Goal: Transaction & Acquisition: Purchase product/service

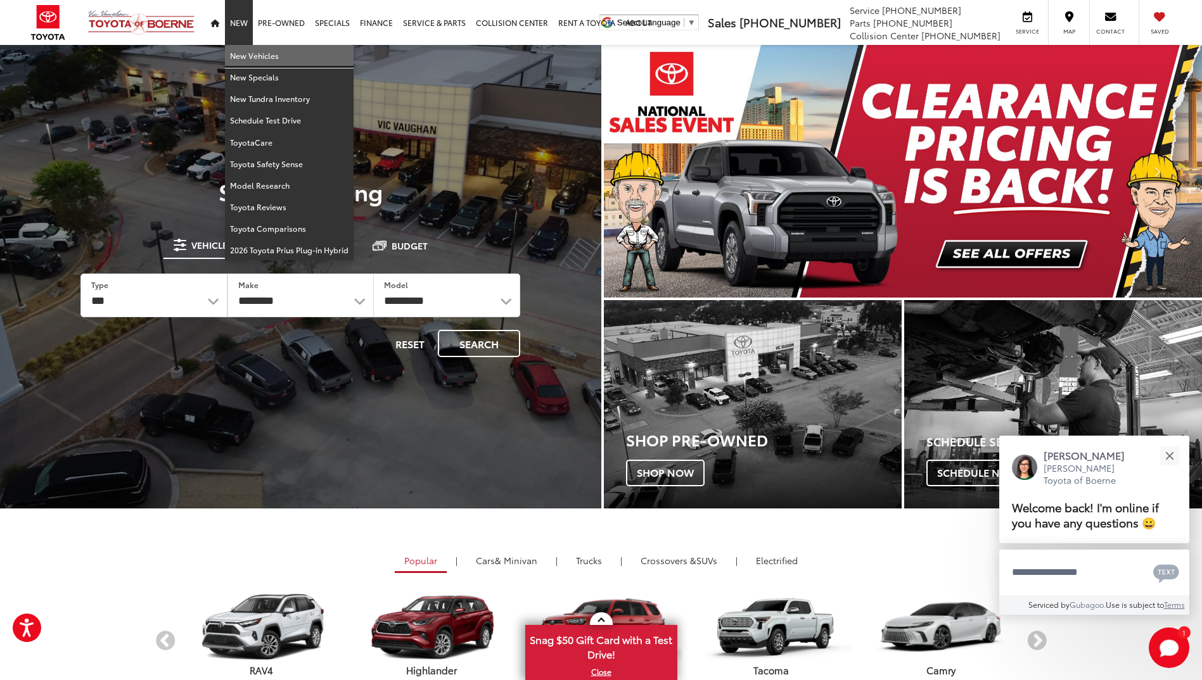
click at [252, 53] on link "New Vehicles" at bounding box center [289, 56] width 129 height 22
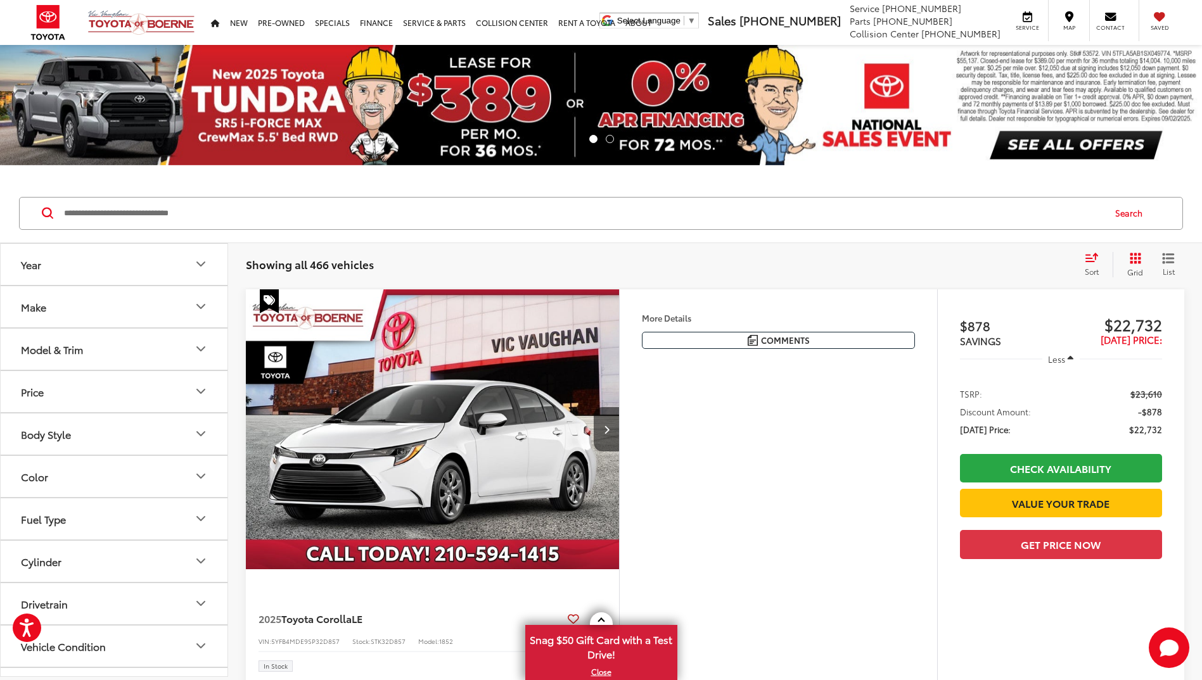
click at [199, 260] on icon "Year" at bounding box center [200, 264] width 15 height 15
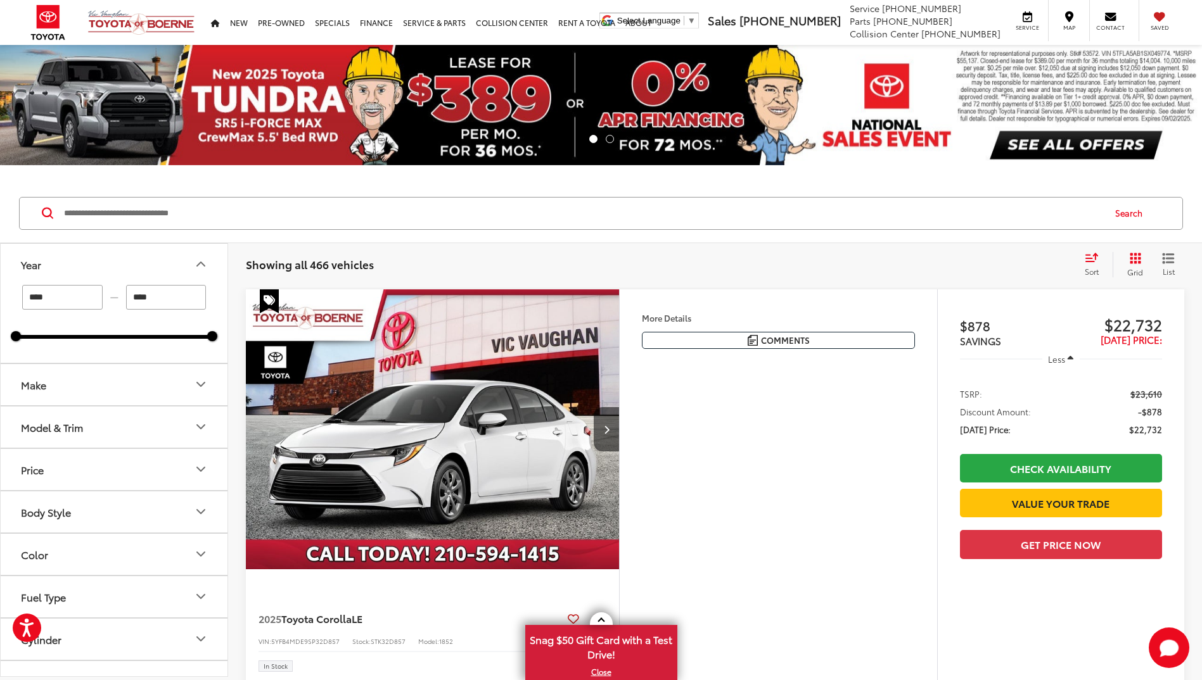
click at [156, 305] on input "****" at bounding box center [166, 297] width 80 height 25
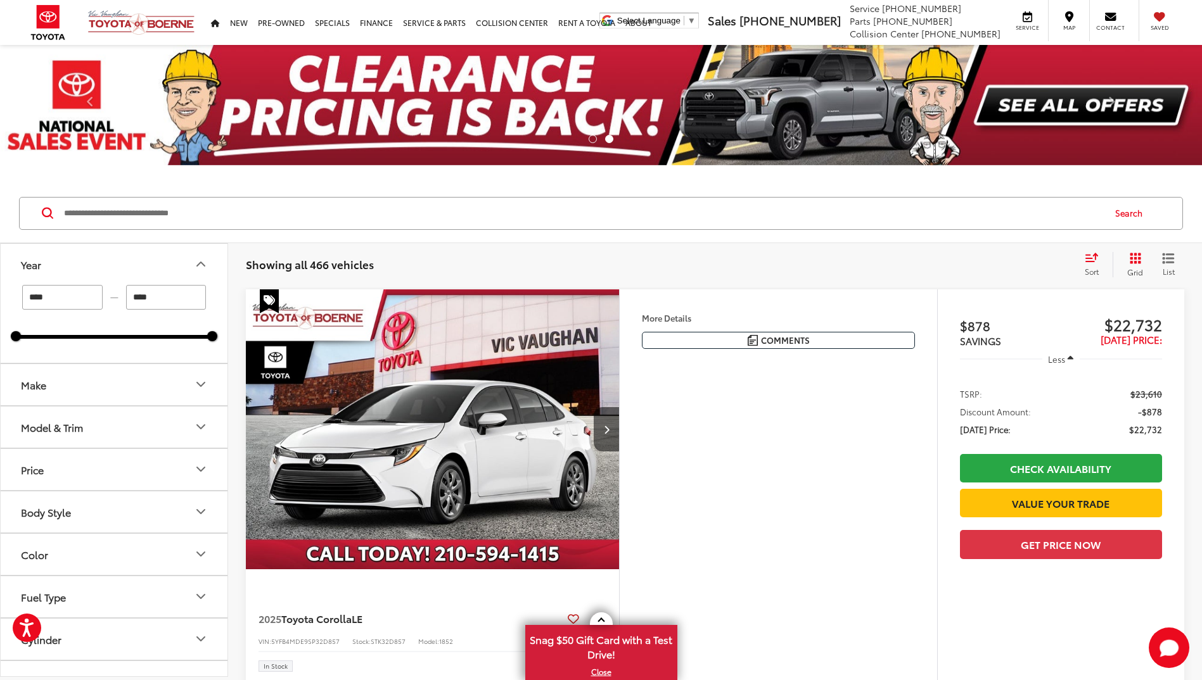
click at [50, 298] on input "****" at bounding box center [62, 297] width 80 height 25
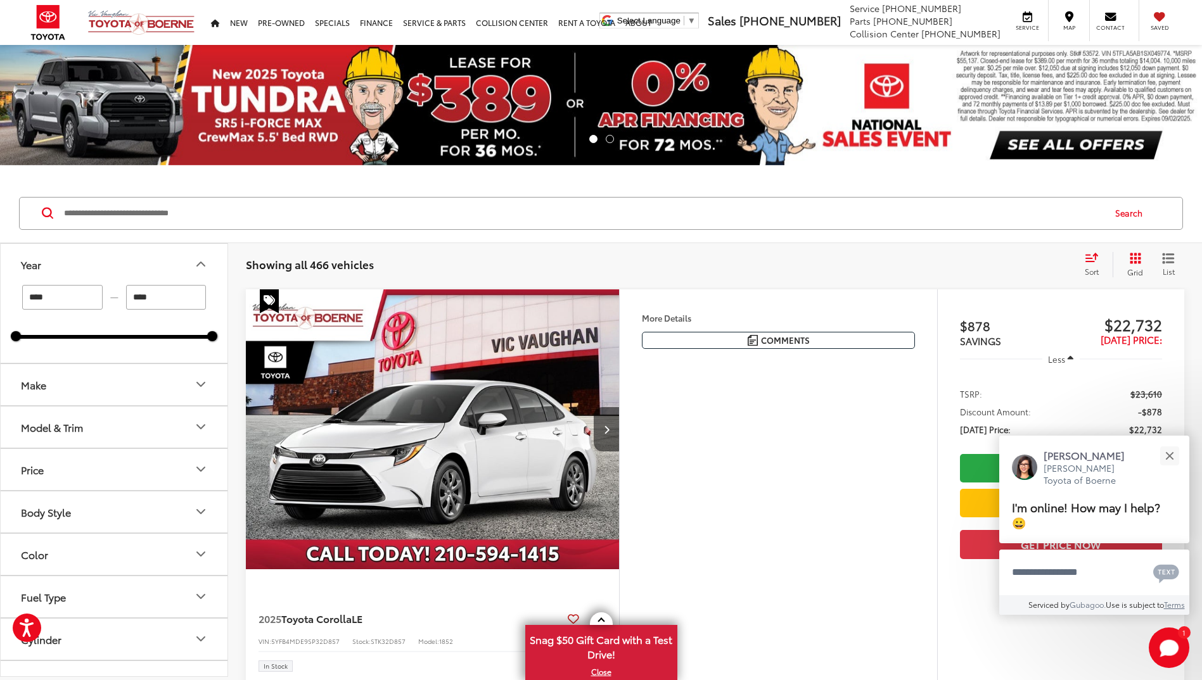
drag, startPoint x: 198, startPoint y: 385, endPoint x: 182, endPoint y: 386, distance: 15.3
click at [197, 385] on icon "Make" at bounding box center [200, 384] width 15 height 15
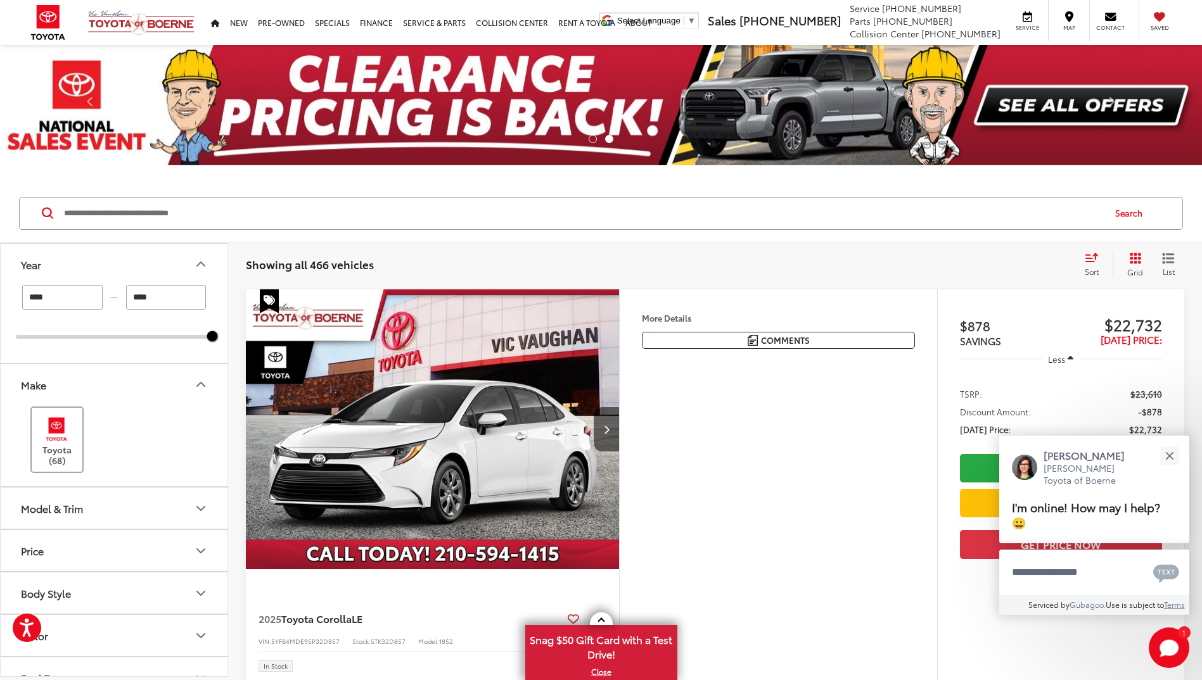
click at [49, 443] on label "Toyota (68)" at bounding box center [57, 439] width 51 height 51
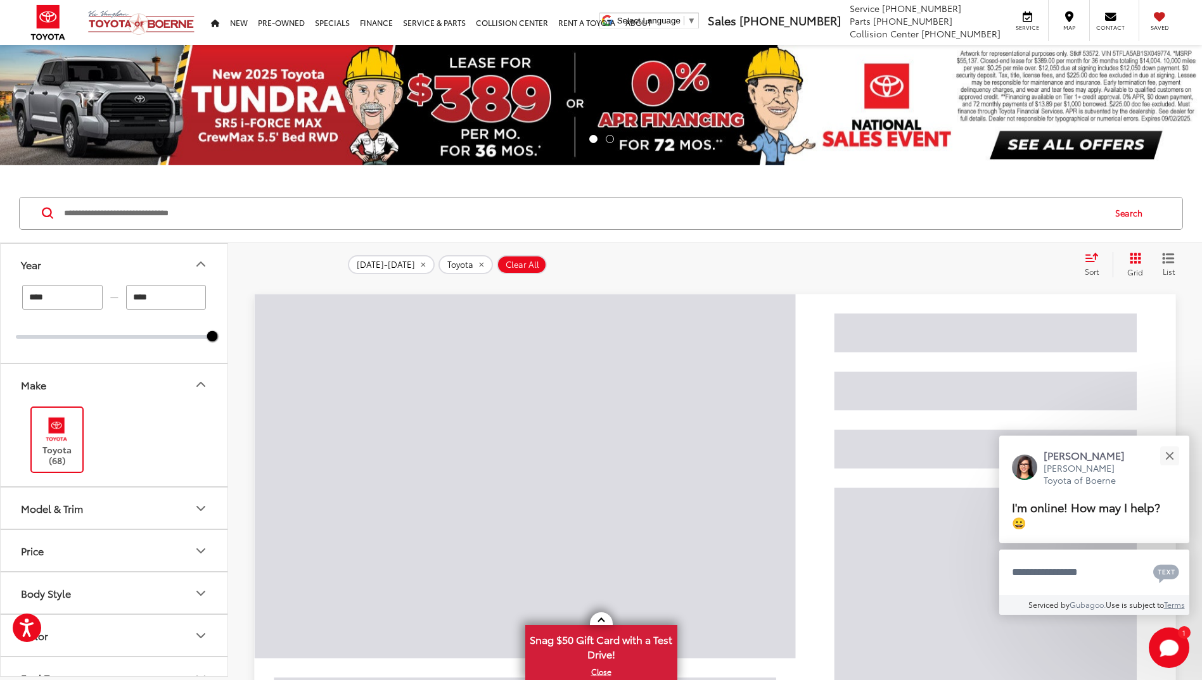
click at [201, 513] on icon "Model & Trim" at bounding box center [200, 508] width 15 height 15
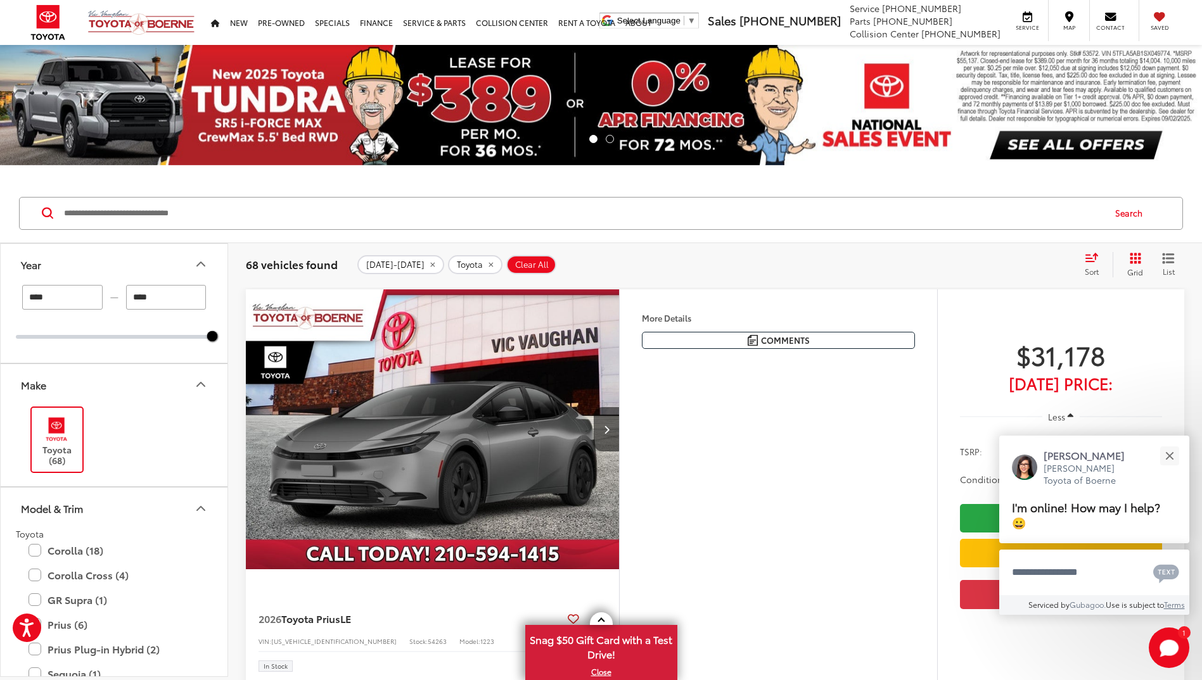
click at [47, 299] on input "****" at bounding box center [62, 297] width 80 height 25
type input "****"
click at [522, 266] on span "Clear All" at bounding box center [532, 265] width 34 height 10
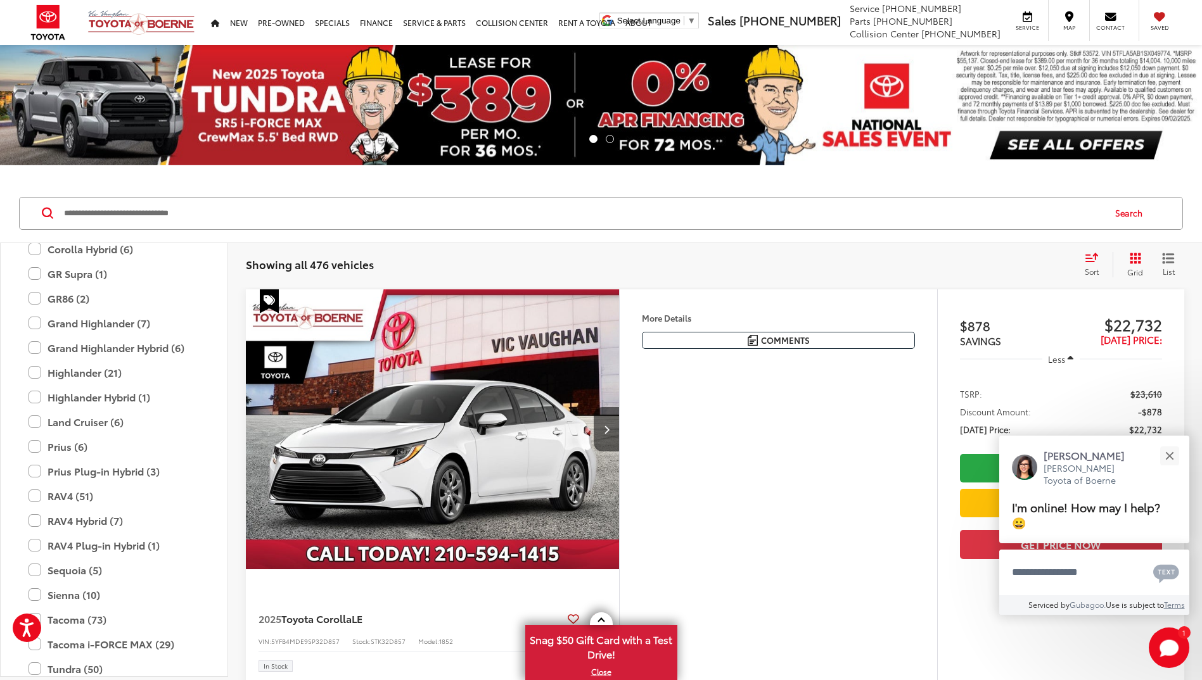
scroll to position [563, 0]
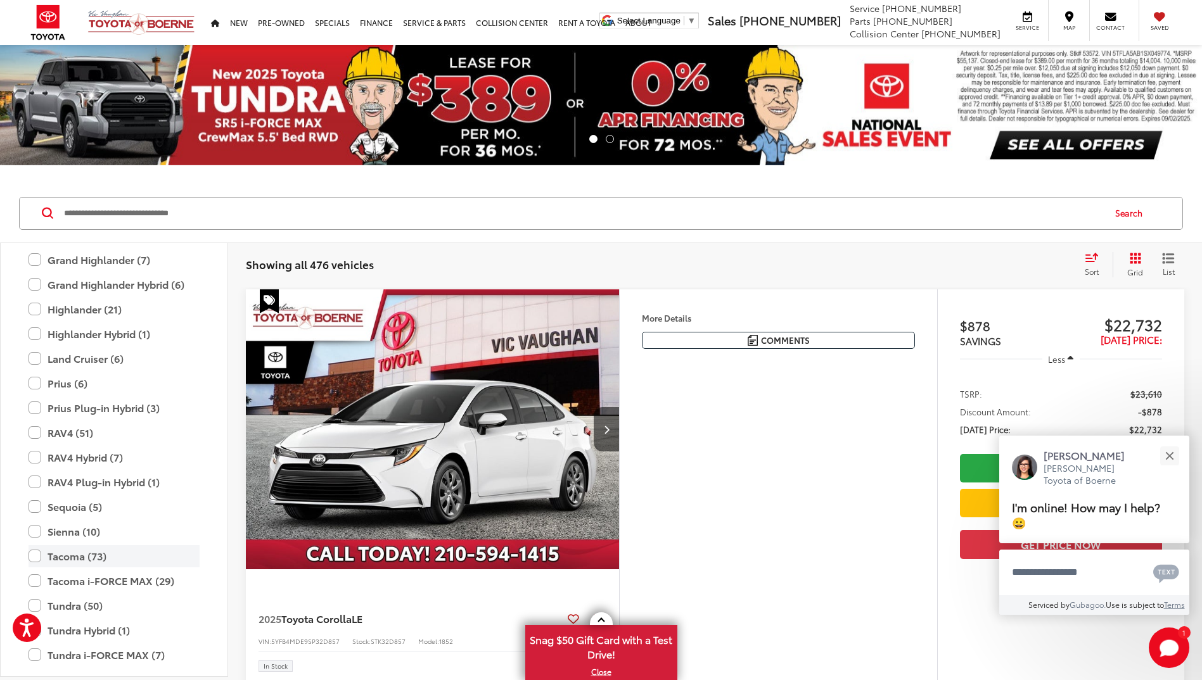
click at [32, 556] on label "Tacoma (73)" at bounding box center [114, 556] width 171 height 22
type input "****"
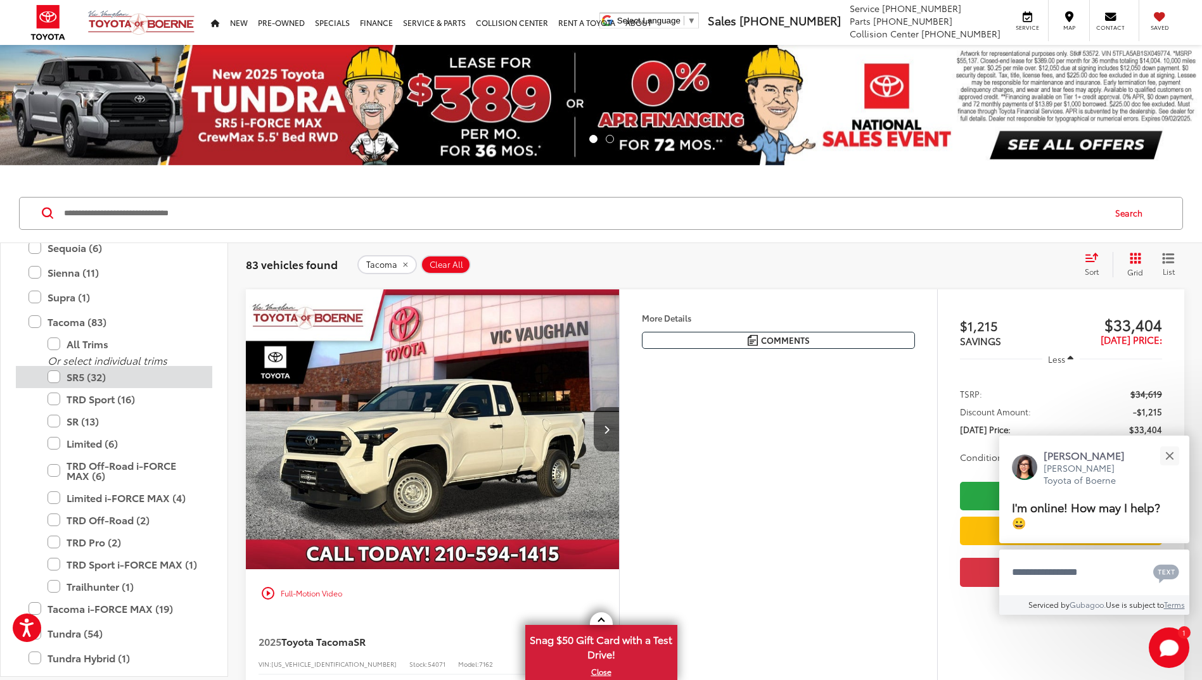
scroll to position [689, 0]
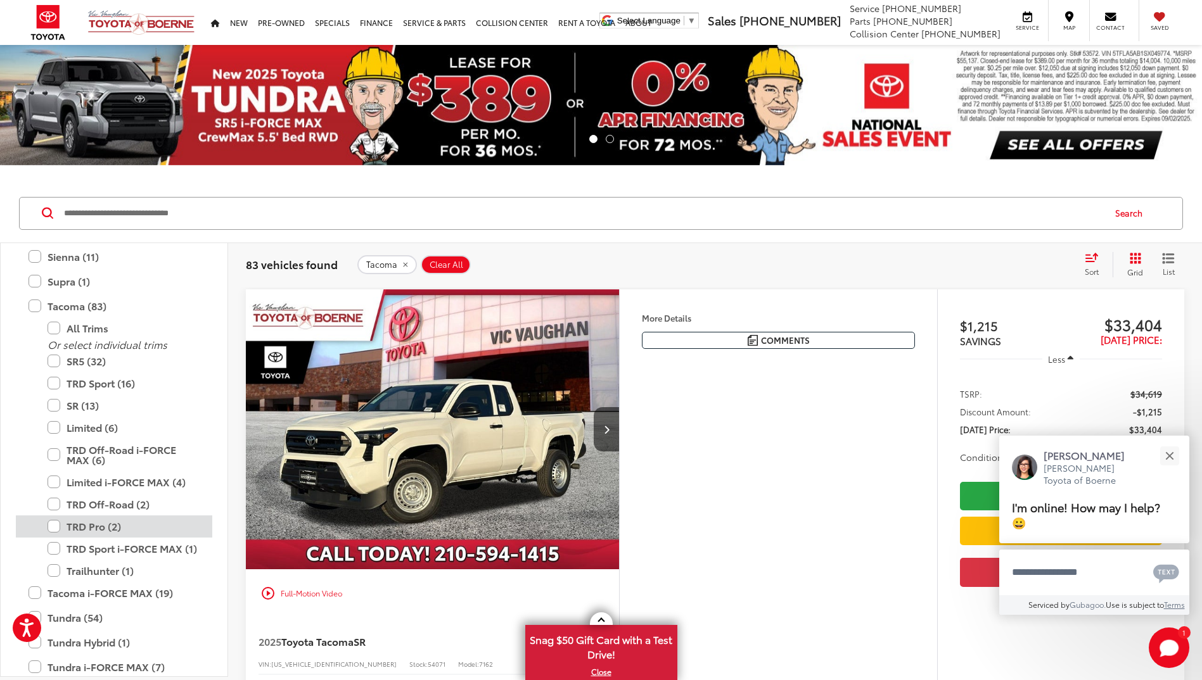
click at [53, 525] on label "TRD Pro (2)" at bounding box center [124, 527] width 152 height 22
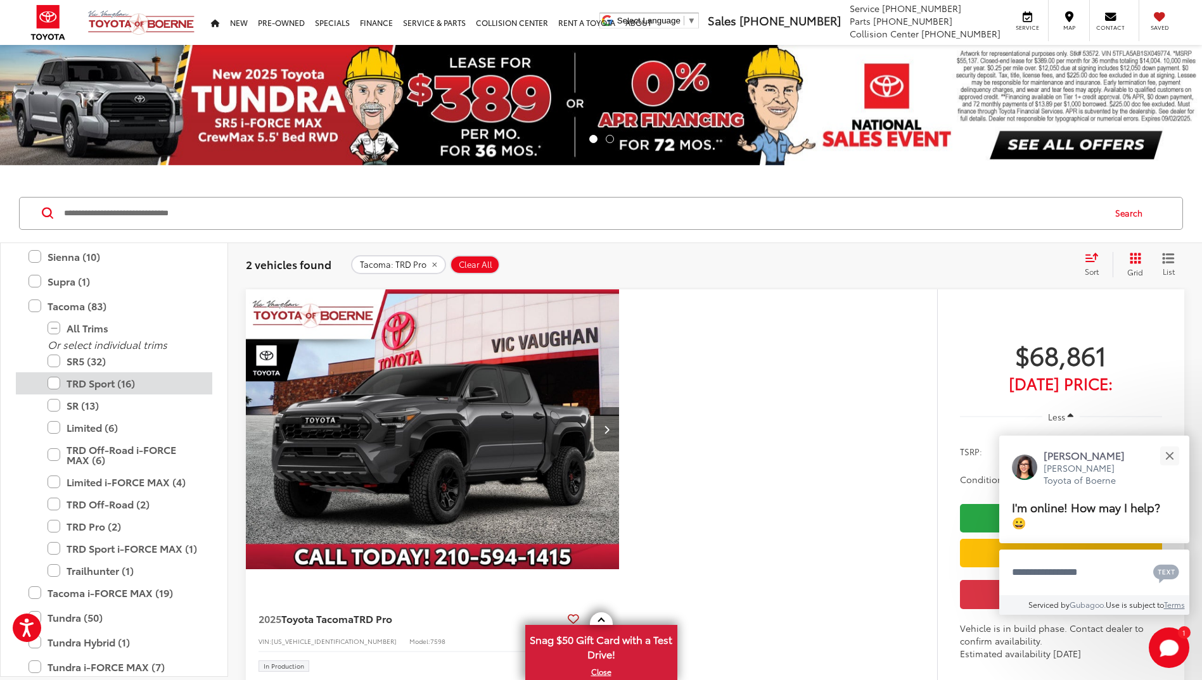
click at [54, 385] on label "TRD Sport (16)" at bounding box center [124, 384] width 152 height 22
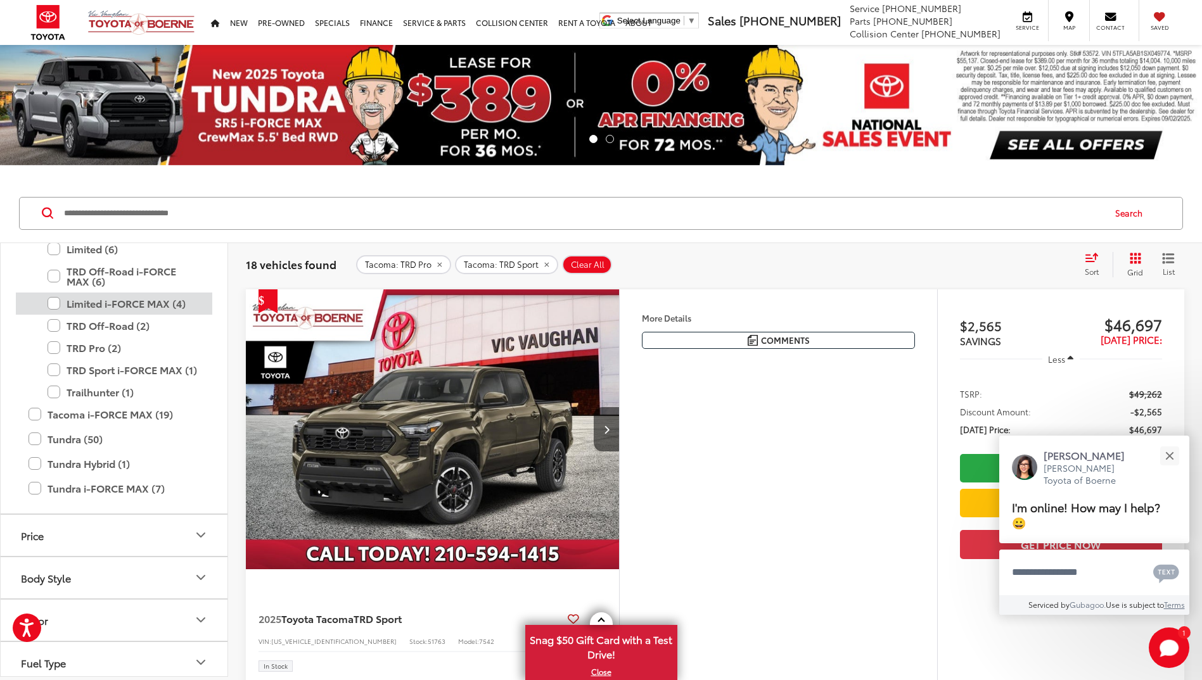
scroll to position [879, 0]
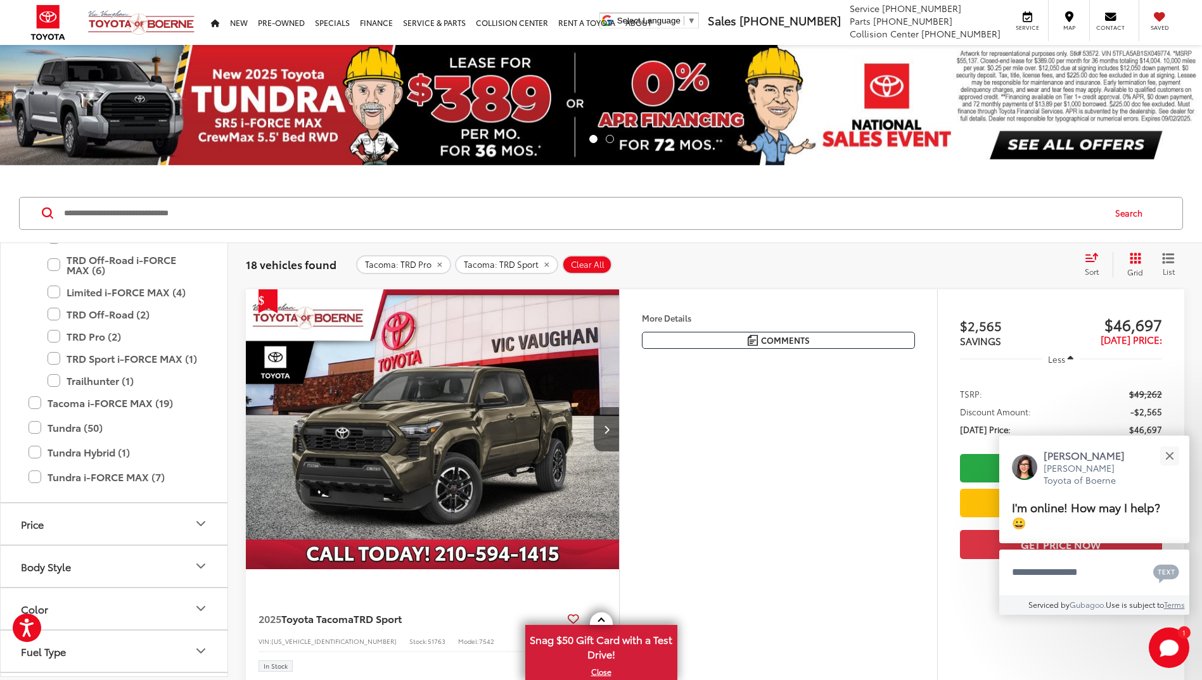
click at [199, 568] on icon "Body Style" at bounding box center [200, 566] width 15 height 15
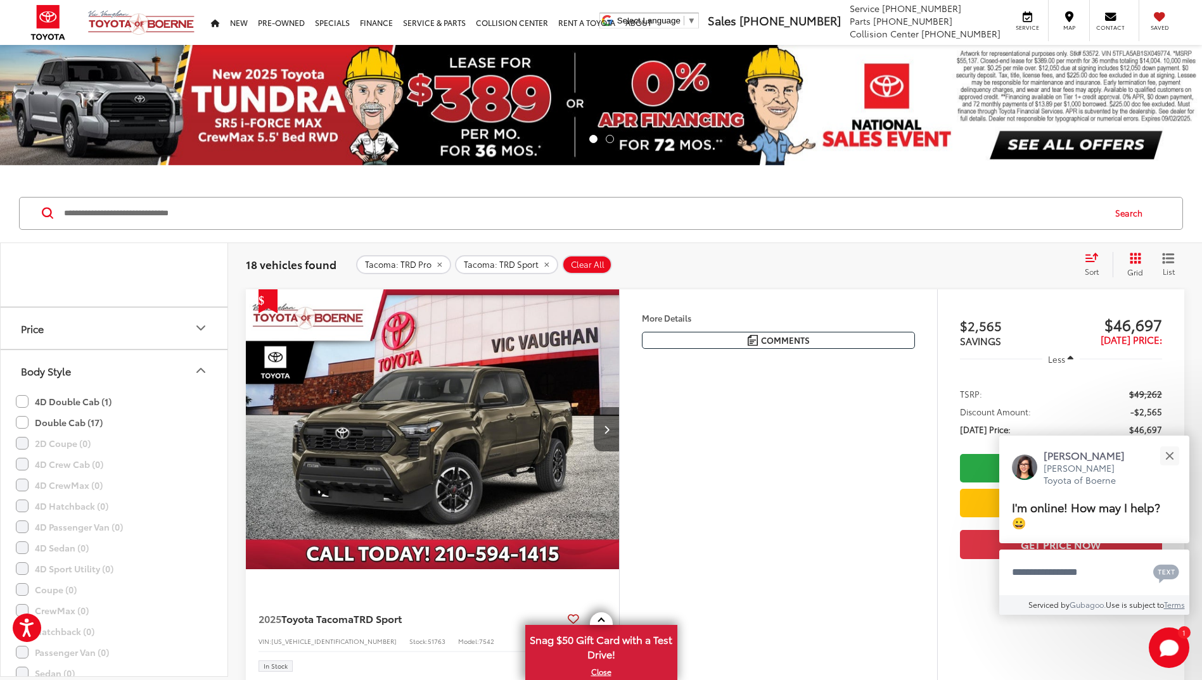
scroll to position [870, 0]
click at [18, 363] on label "Double Cab (17)" at bounding box center [59, 365] width 87 height 21
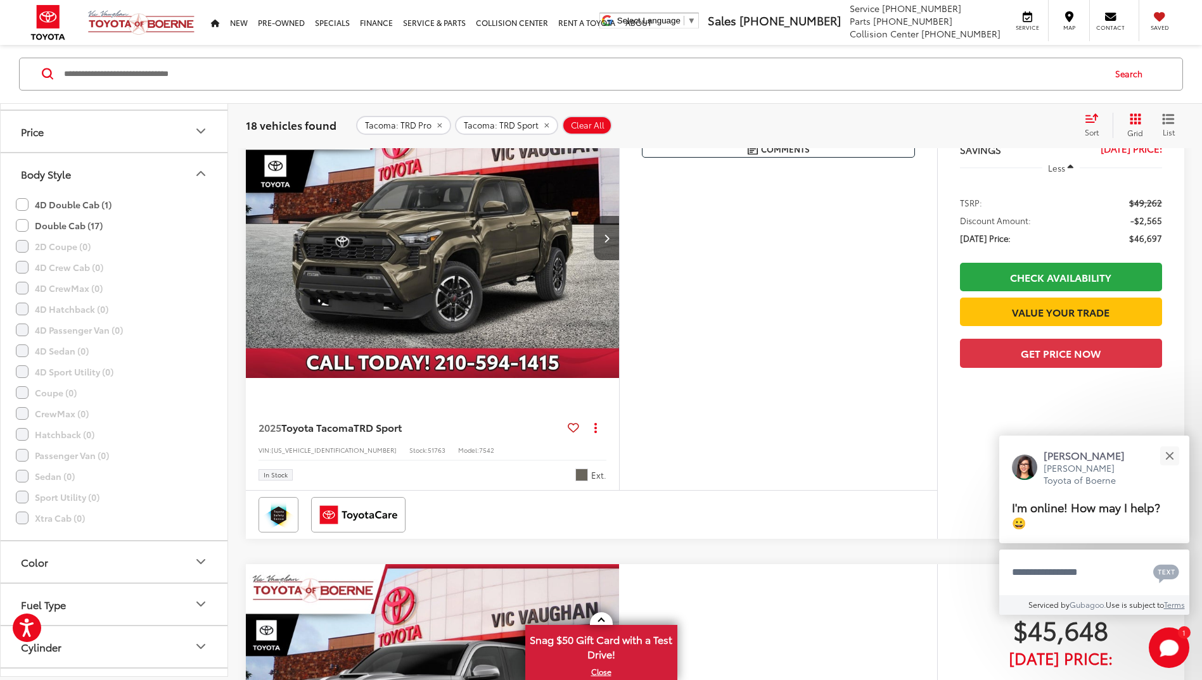
scroll to position [139, 0]
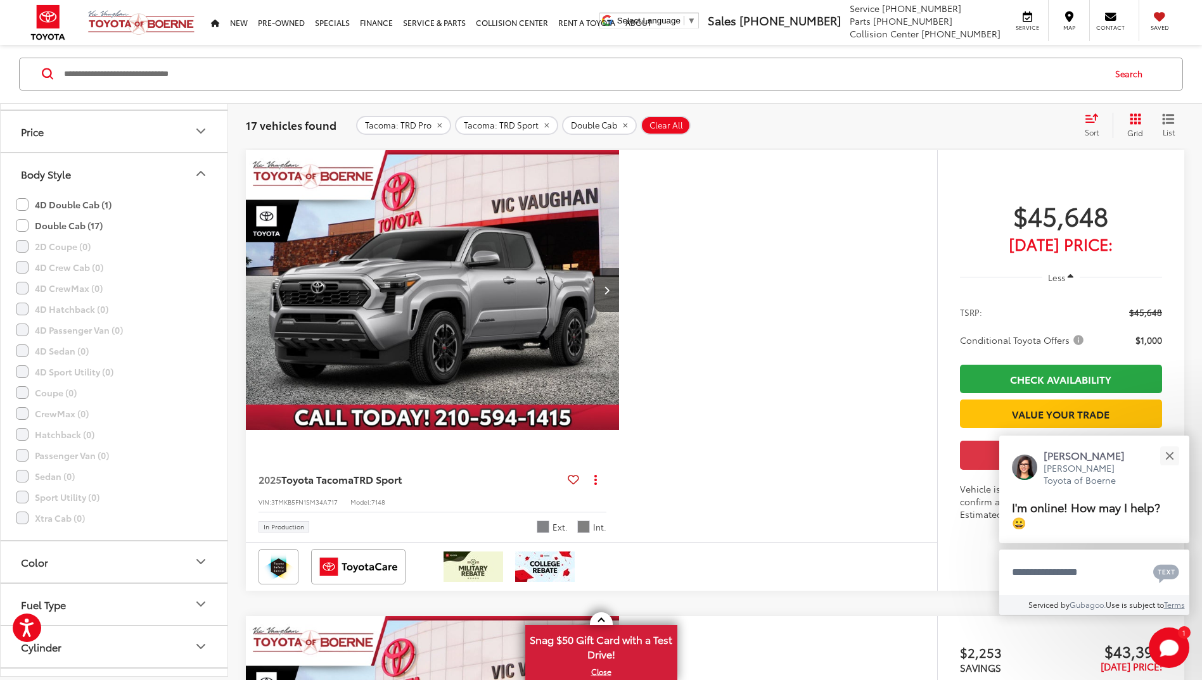
click at [196, 565] on icon "Color" at bounding box center [200, 562] width 15 height 15
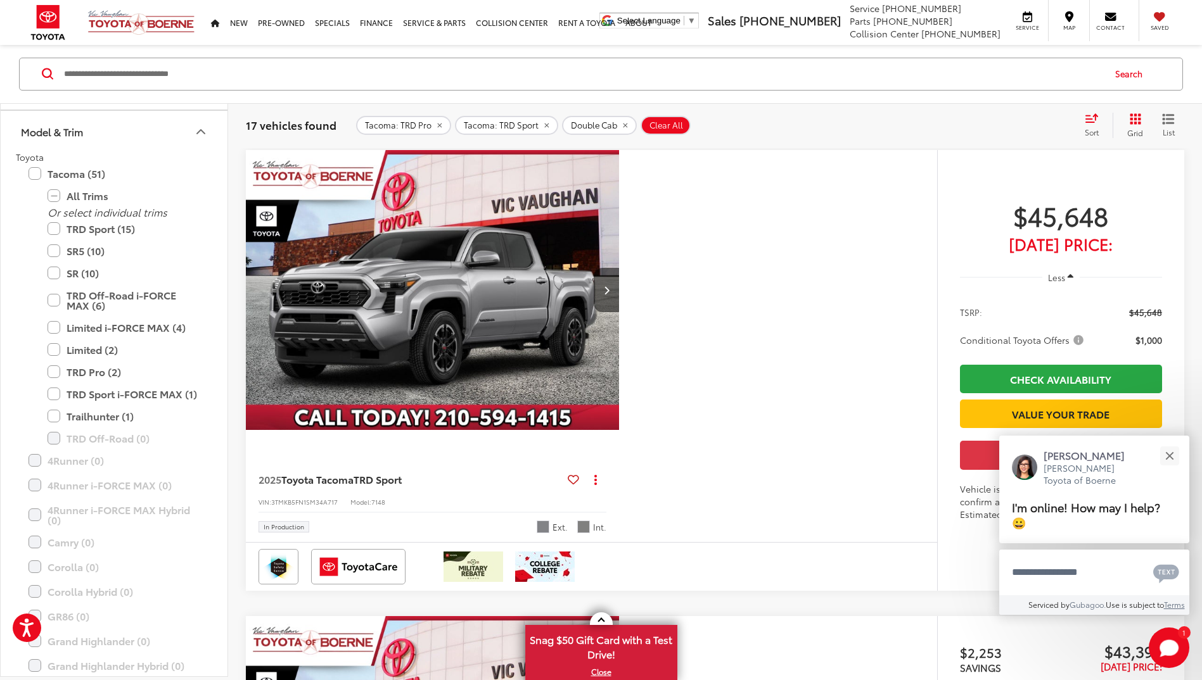
scroll to position [237, 0]
click at [56, 199] on label "All Trims" at bounding box center [124, 197] width 152 height 22
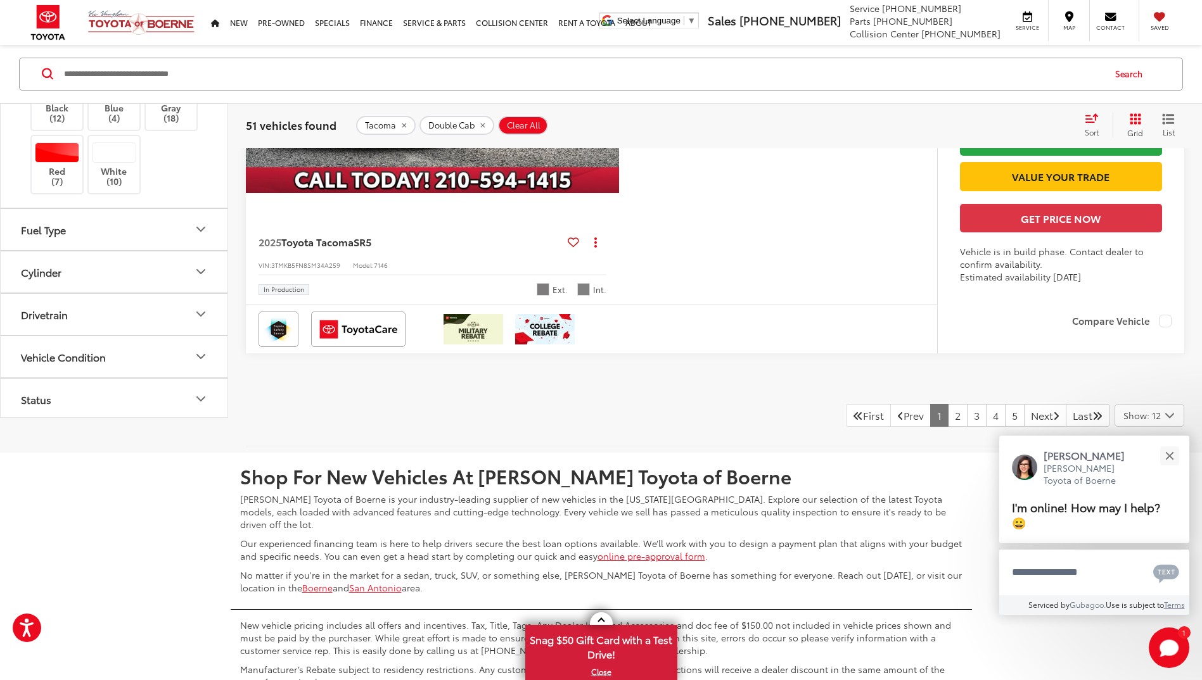
scroll to position [5510, 0]
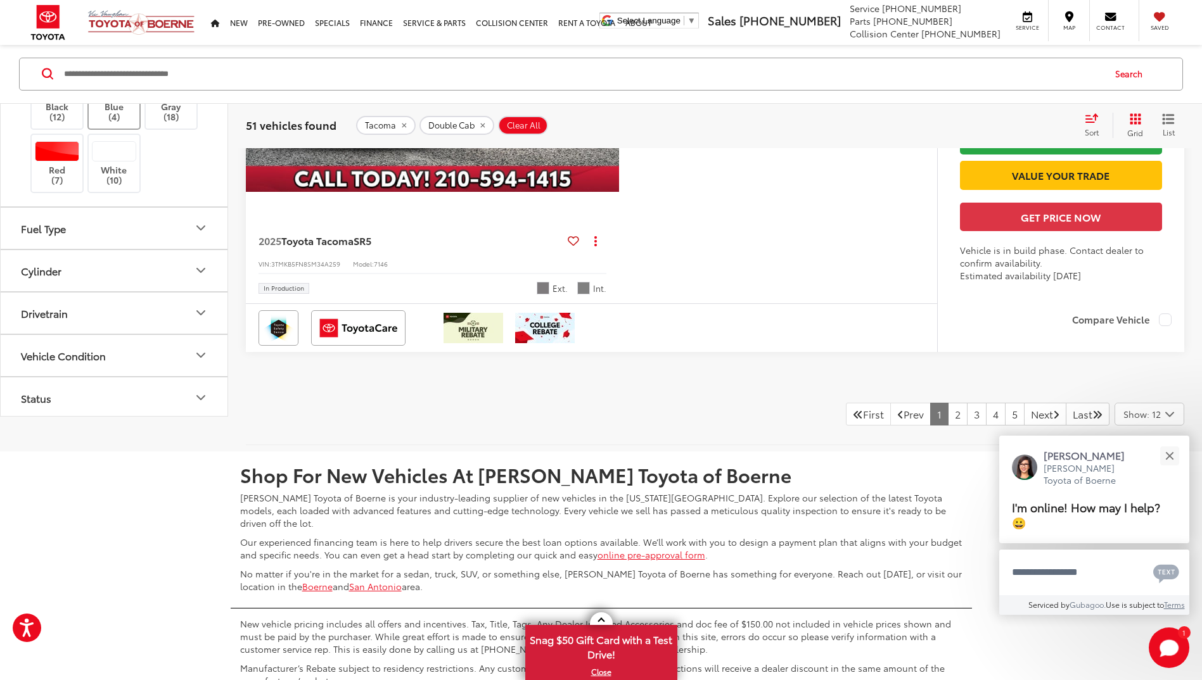
click at [109, 122] on label "Blue (4)" at bounding box center [114, 99] width 51 height 45
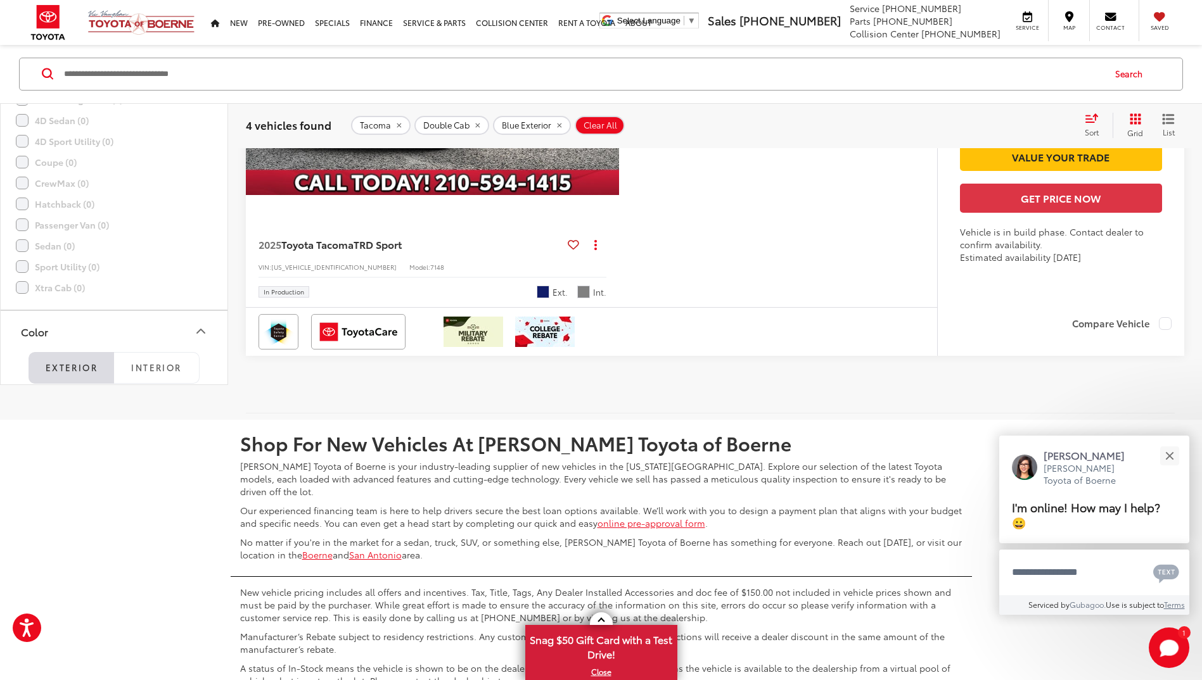
scroll to position [1061, 0]
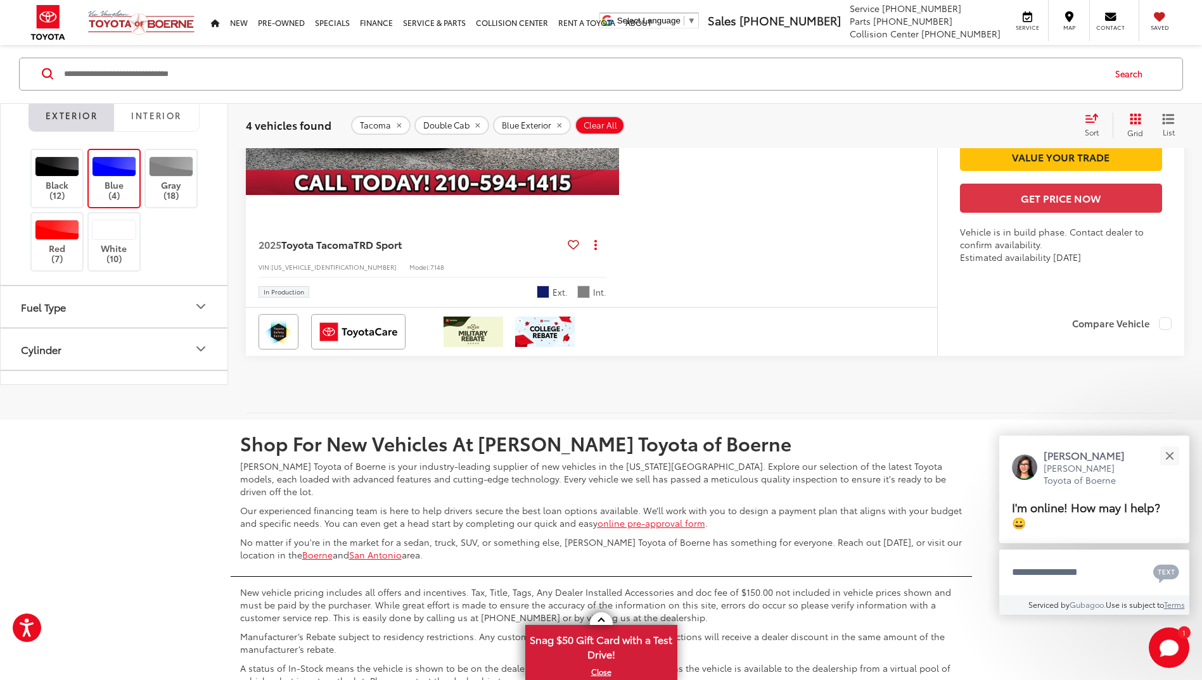
click at [131, 201] on label "Blue (4)" at bounding box center [114, 178] width 51 height 45
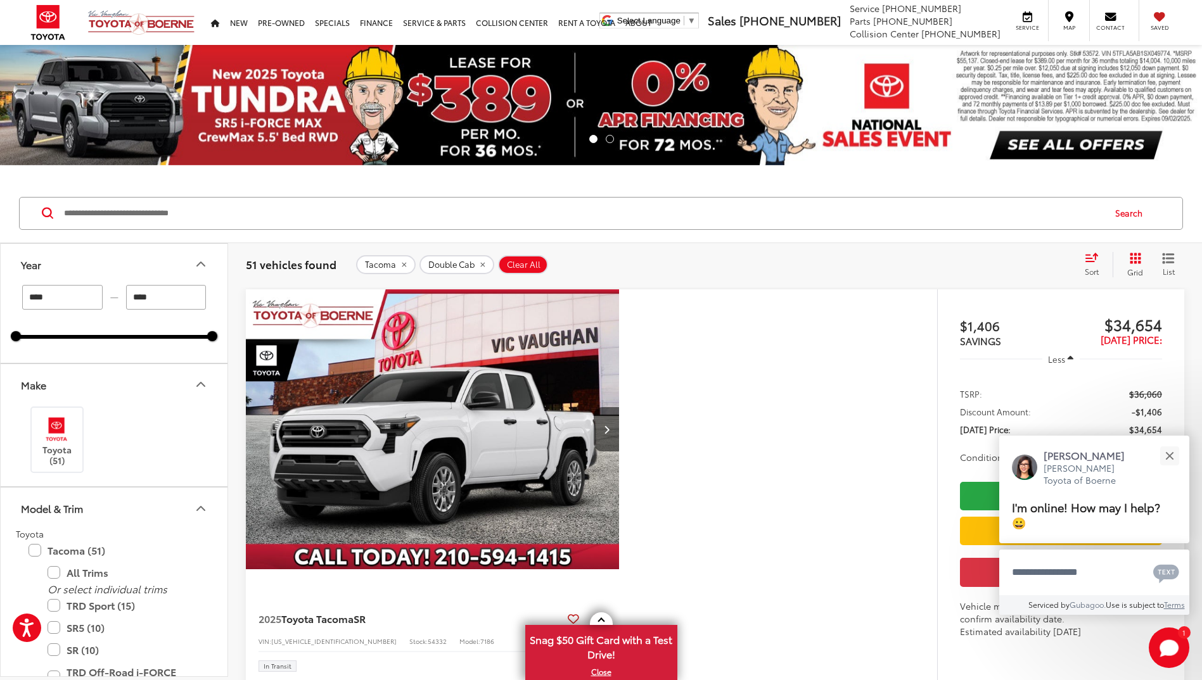
click at [1096, 248] on div "51 vehicles found Tacoma Double Cab Clear All + 0 test Sort Price: High to Low …" at bounding box center [715, 265] width 974 height 46
click at [1095, 260] on icon "Select sort value" at bounding box center [1091, 257] width 11 height 8
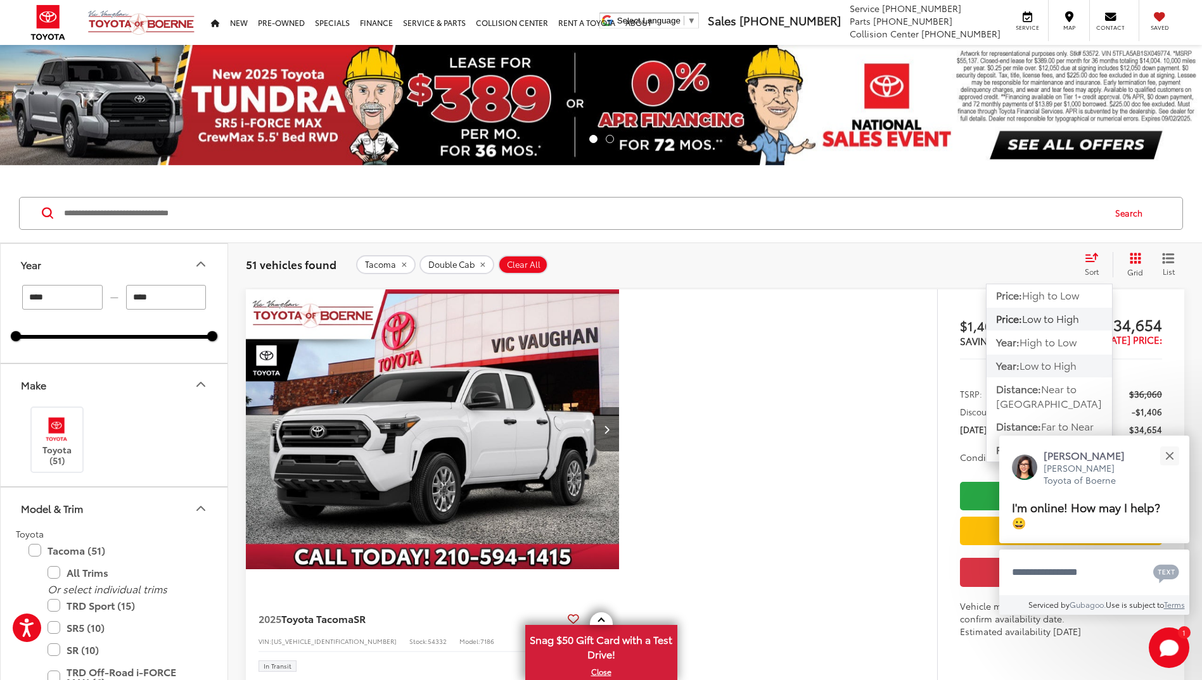
scroll to position [63, 0]
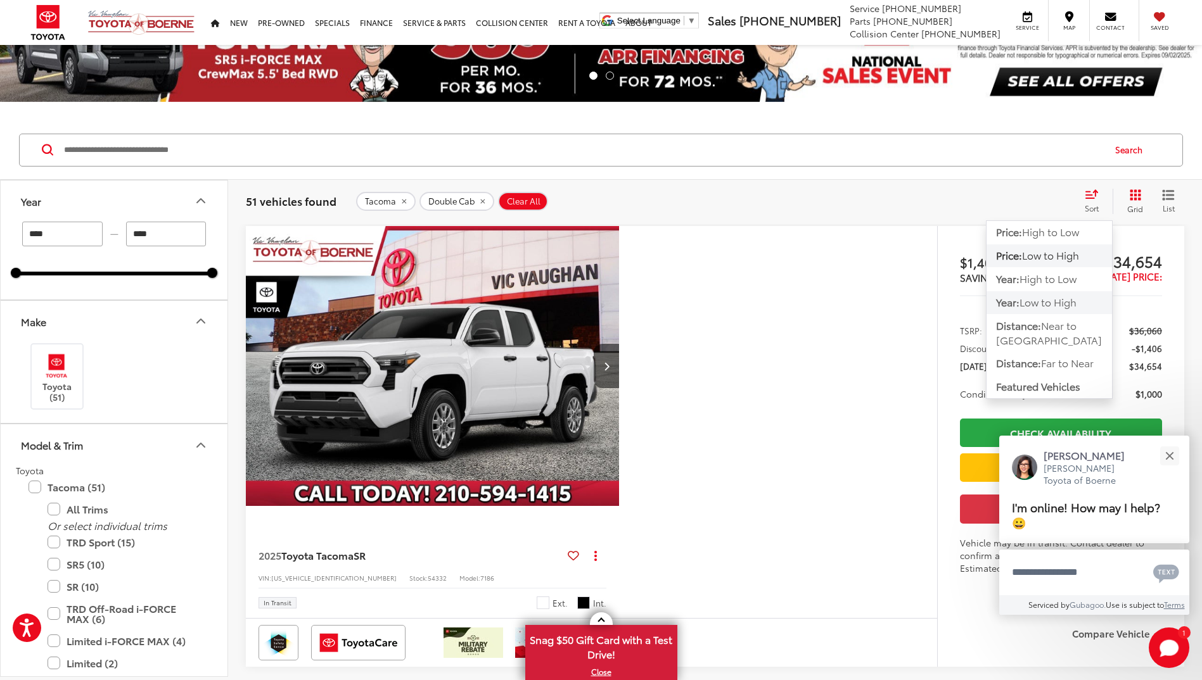
click at [1012, 379] on span "Featured Vehicles" at bounding box center [1038, 386] width 84 height 15
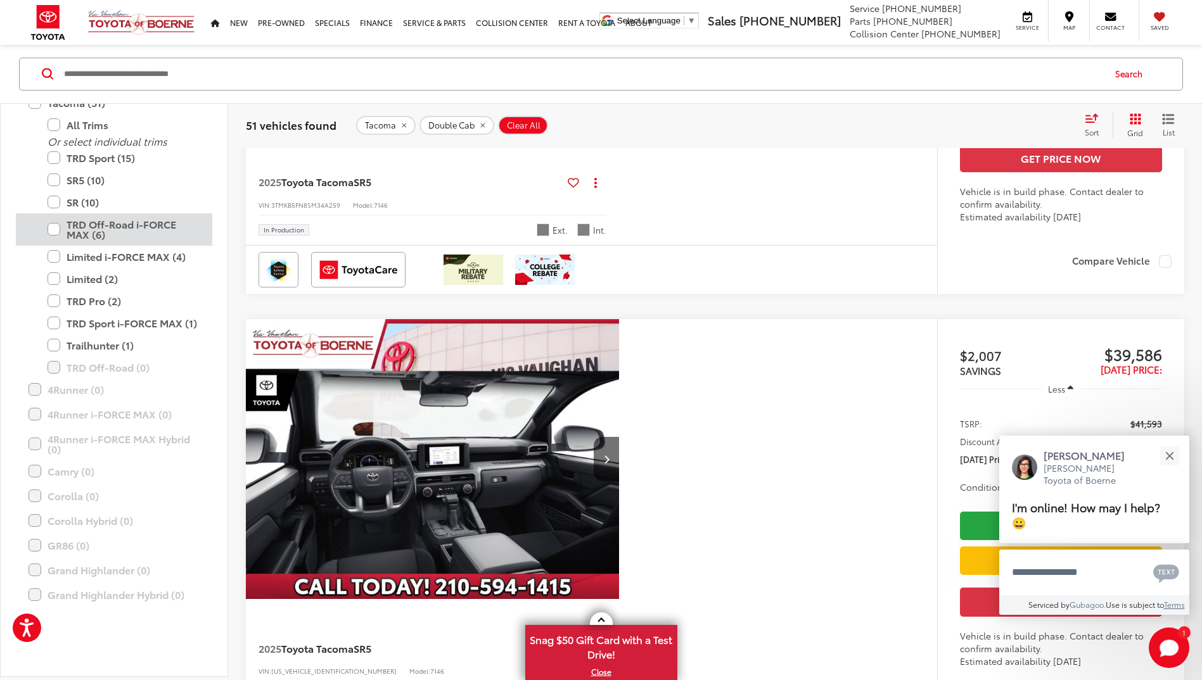
scroll to position [317, 0]
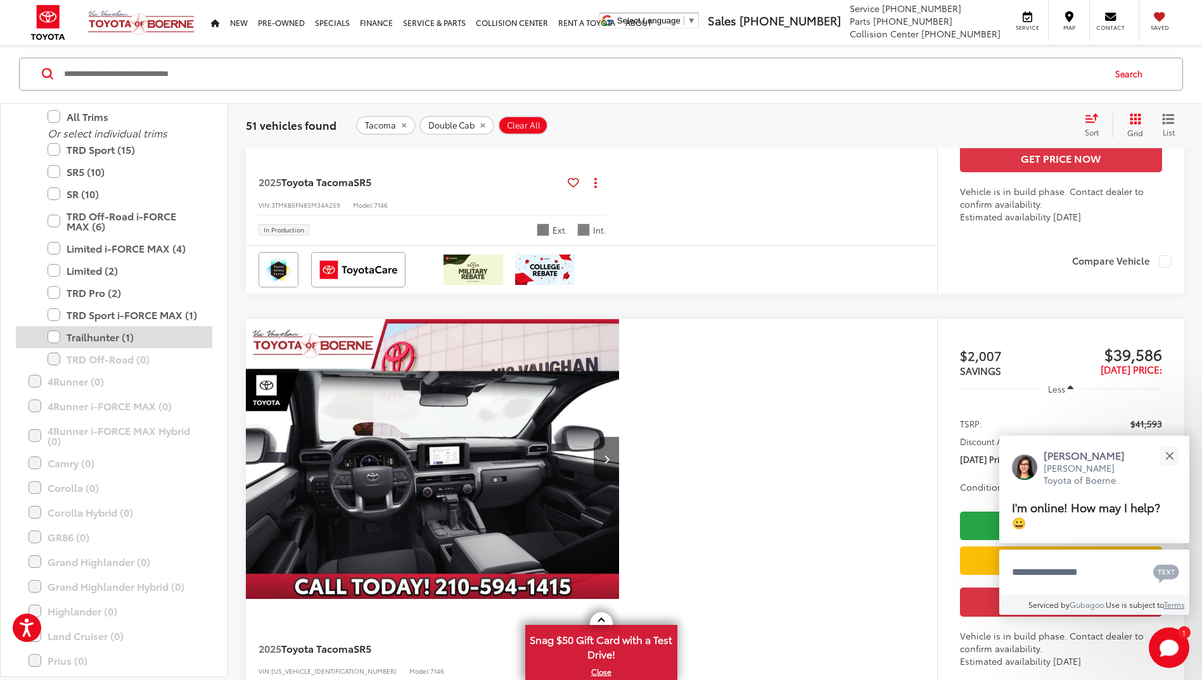
click at [54, 342] on label "Trailhunter (1)" at bounding box center [124, 337] width 152 height 22
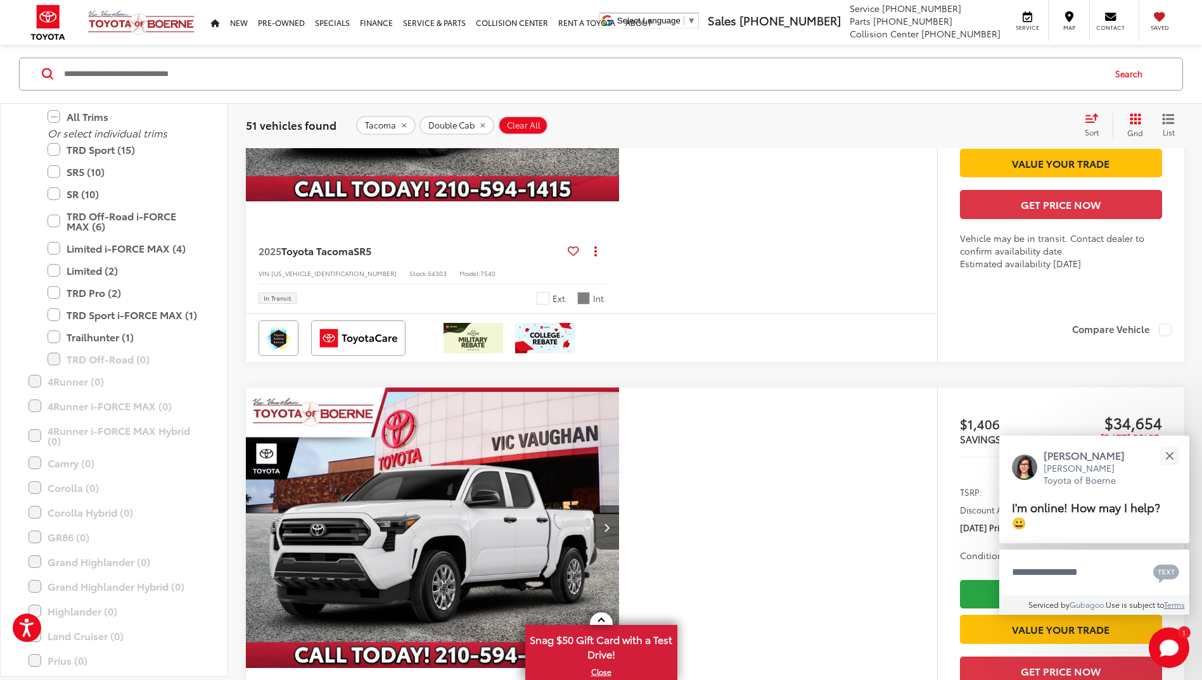
scroll to position [139, 0]
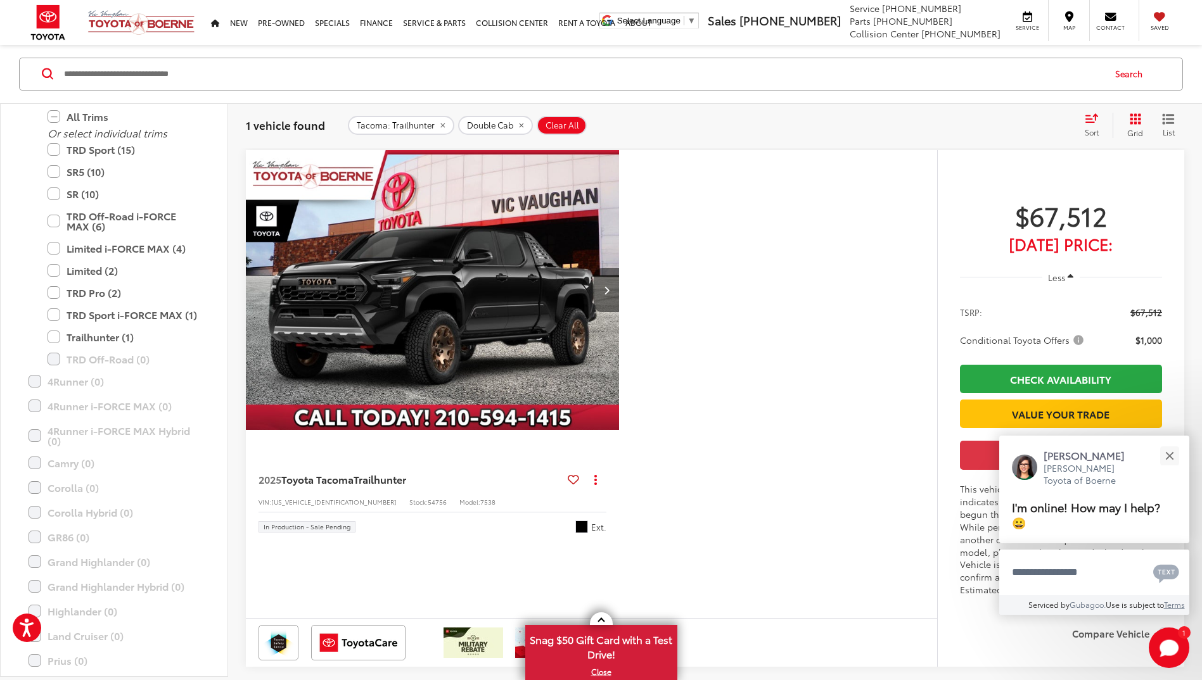
click at [612, 284] on button "Next image" at bounding box center [606, 290] width 25 height 44
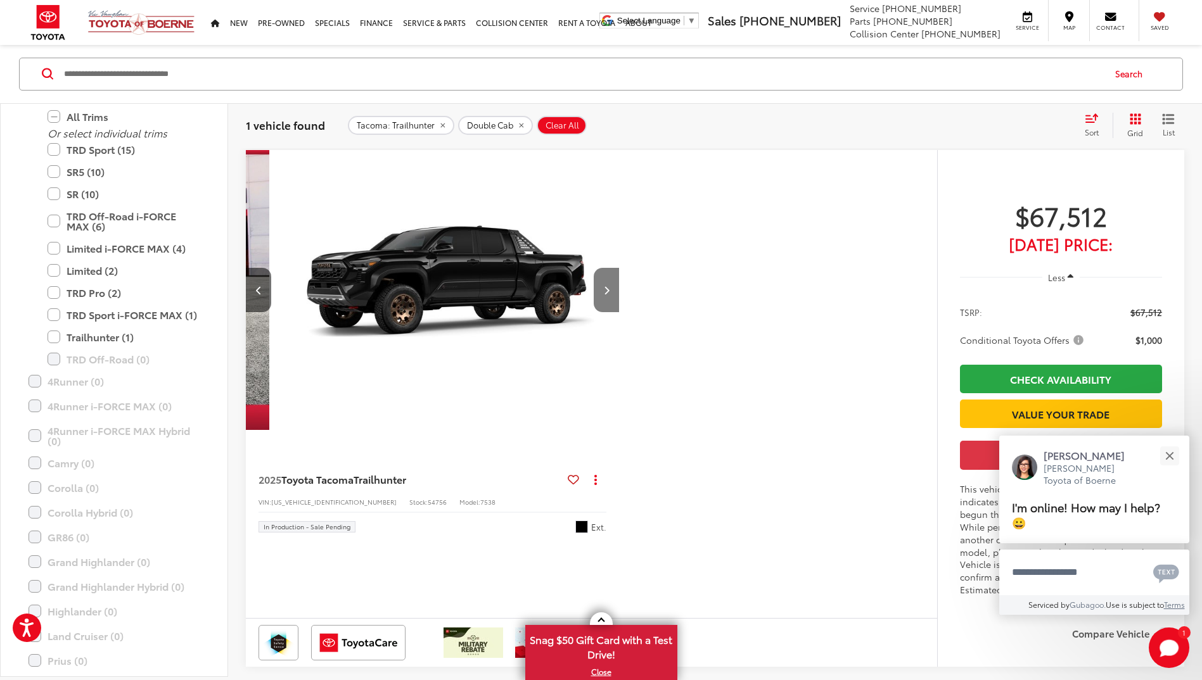
scroll to position [0, 375]
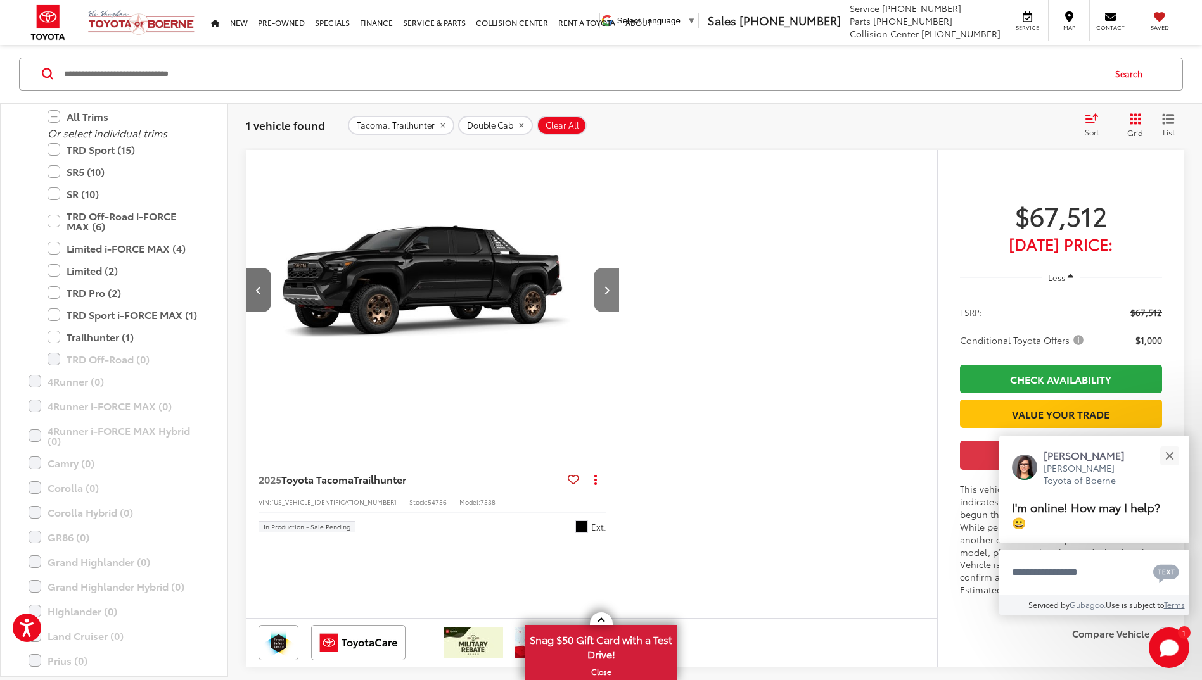
click at [612, 284] on button "Next image" at bounding box center [606, 290] width 25 height 44
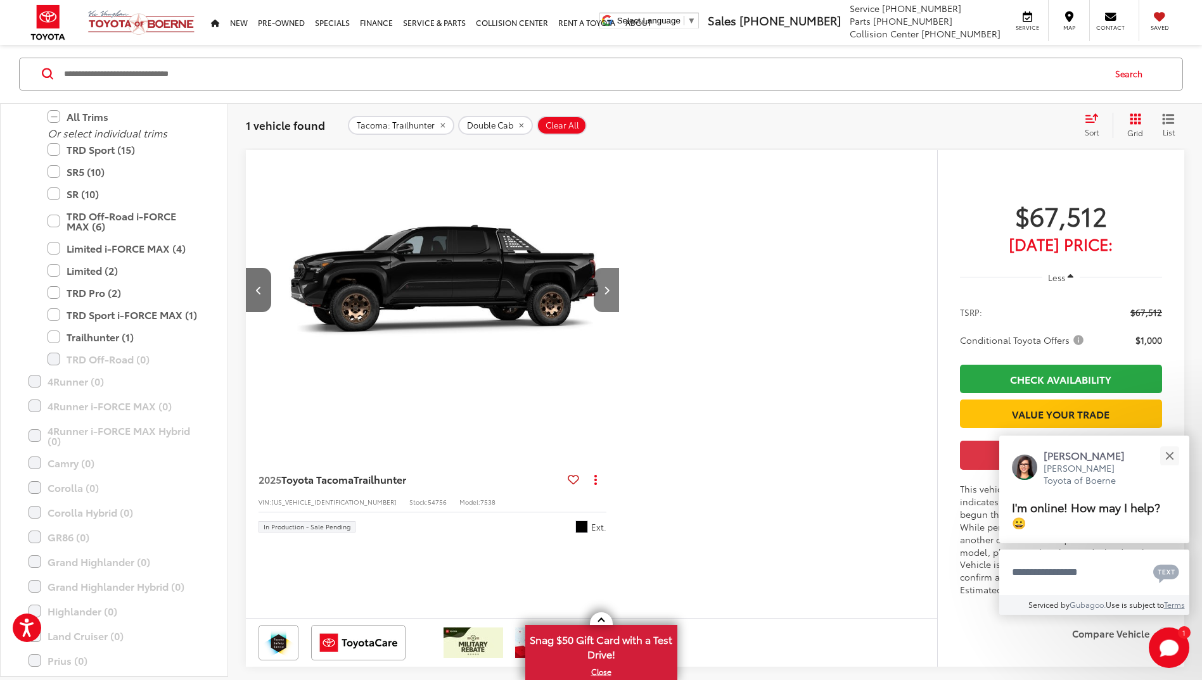
scroll to position [0, 750]
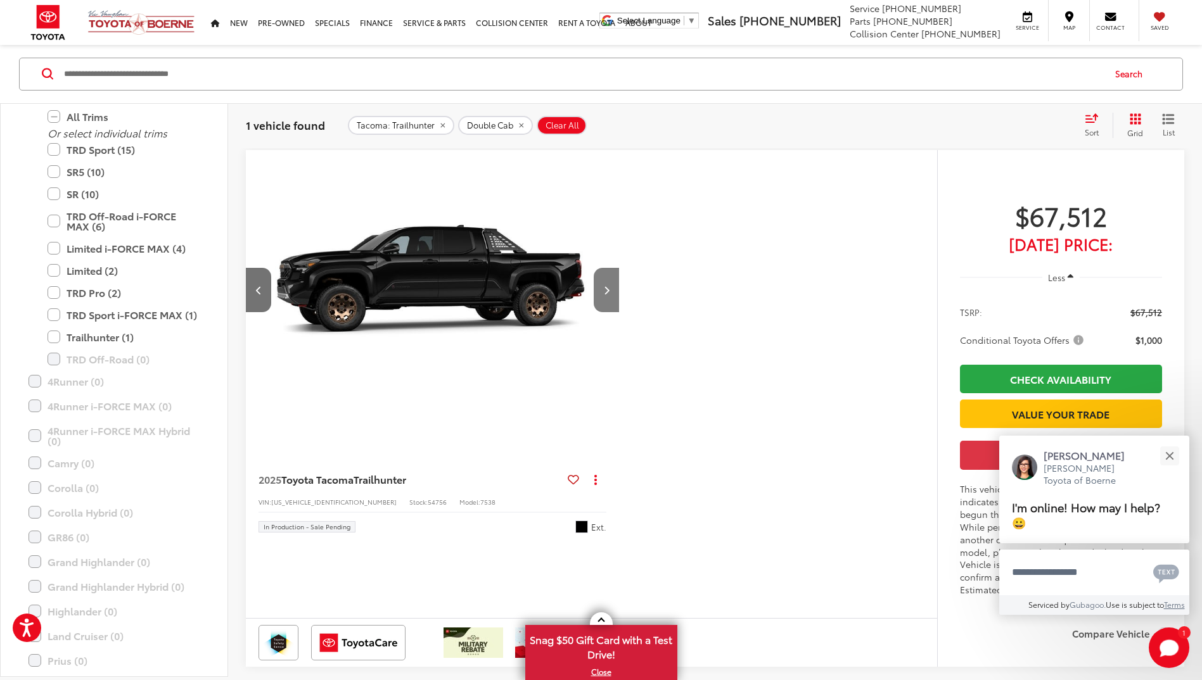
click at [612, 284] on button "Next image" at bounding box center [606, 290] width 25 height 44
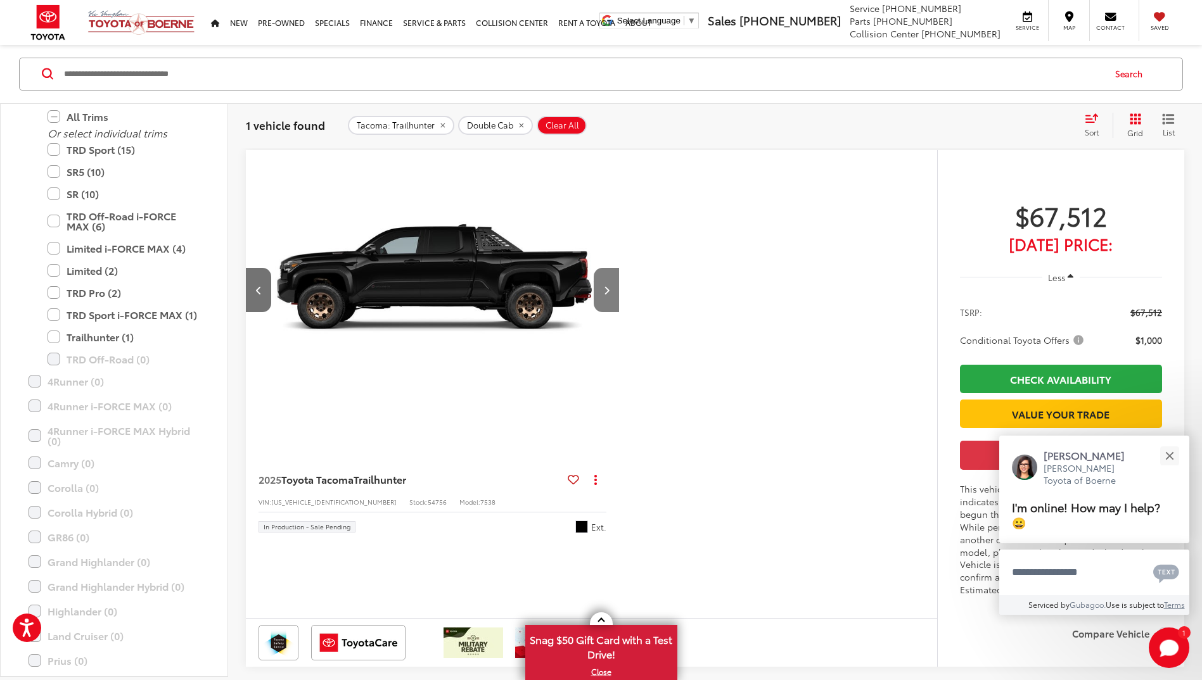
click at [612, 284] on button "Next image" at bounding box center [606, 290] width 25 height 44
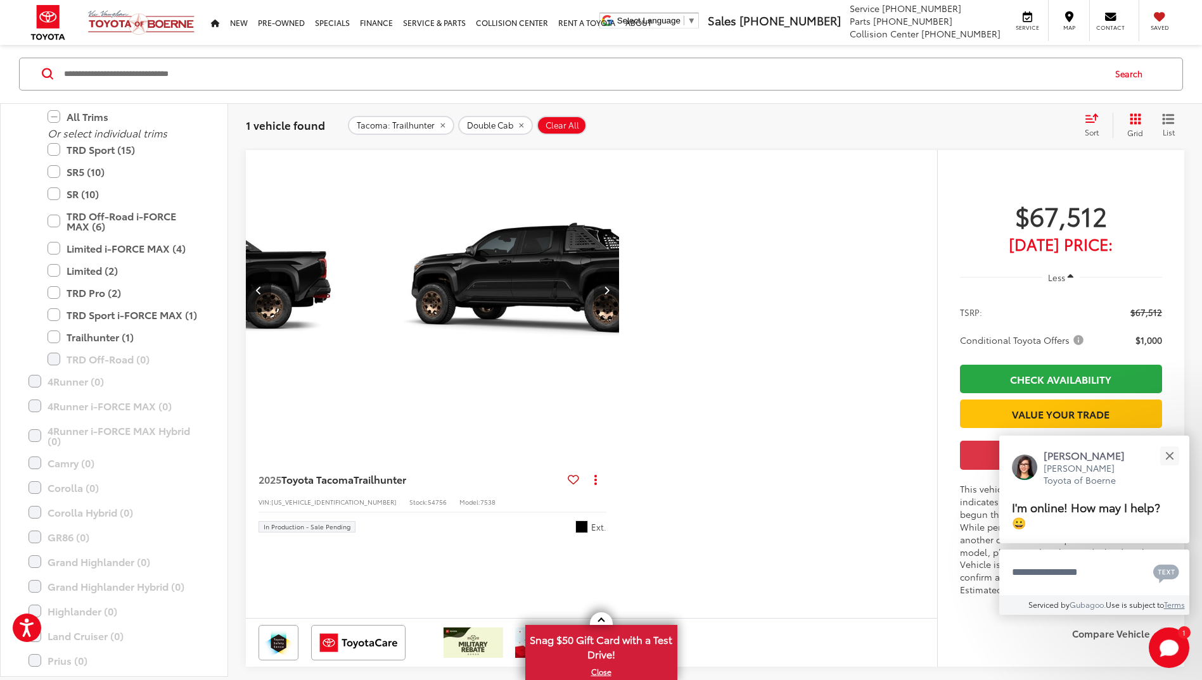
scroll to position [0, 1500]
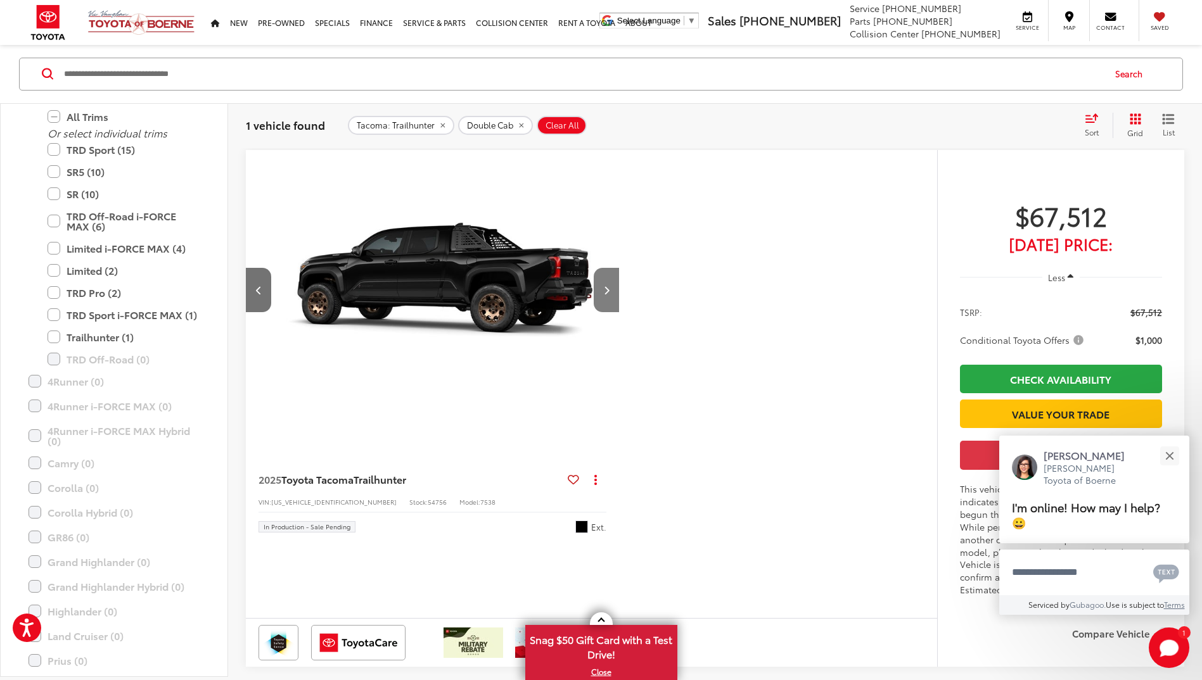
click at [612, 284] on button "Next image" at bounding box center [606, 290] width 25 height 44
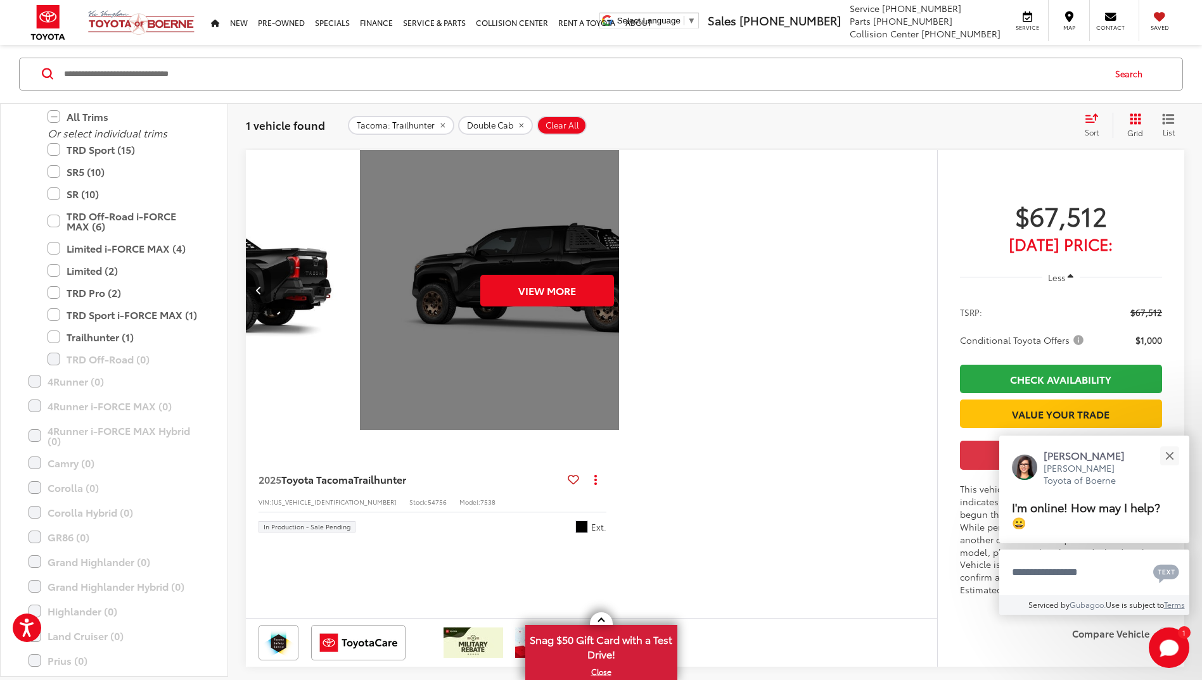
scroll to position [0, 1876]
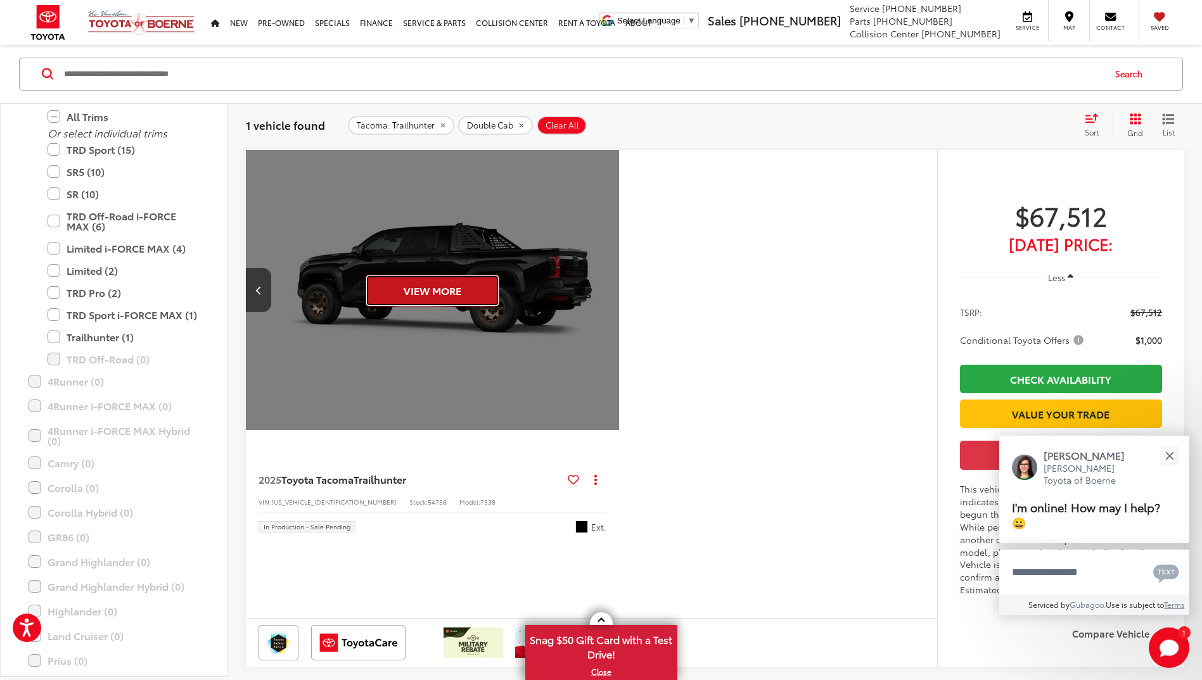
click at [454, 300] on button "View More" at bounding box center [433, 291] width 134 height 32
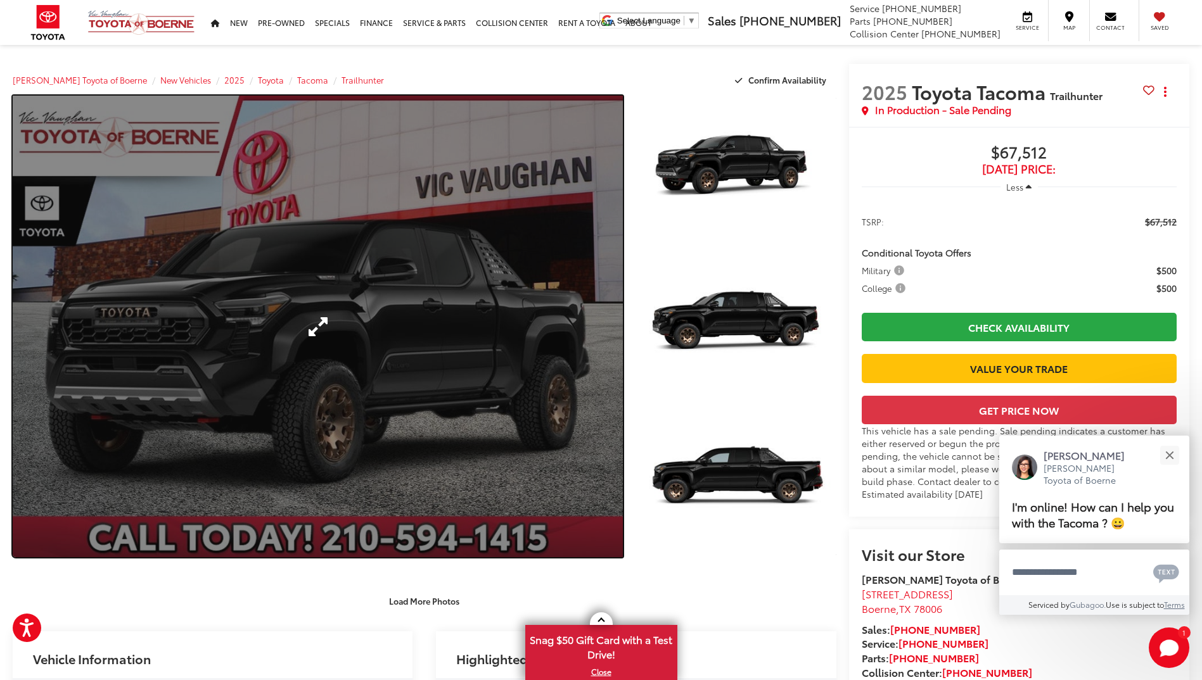
click at [312, 331] on link "Expand Photo 0" at bounding box center [318, 327] width 610 height 462
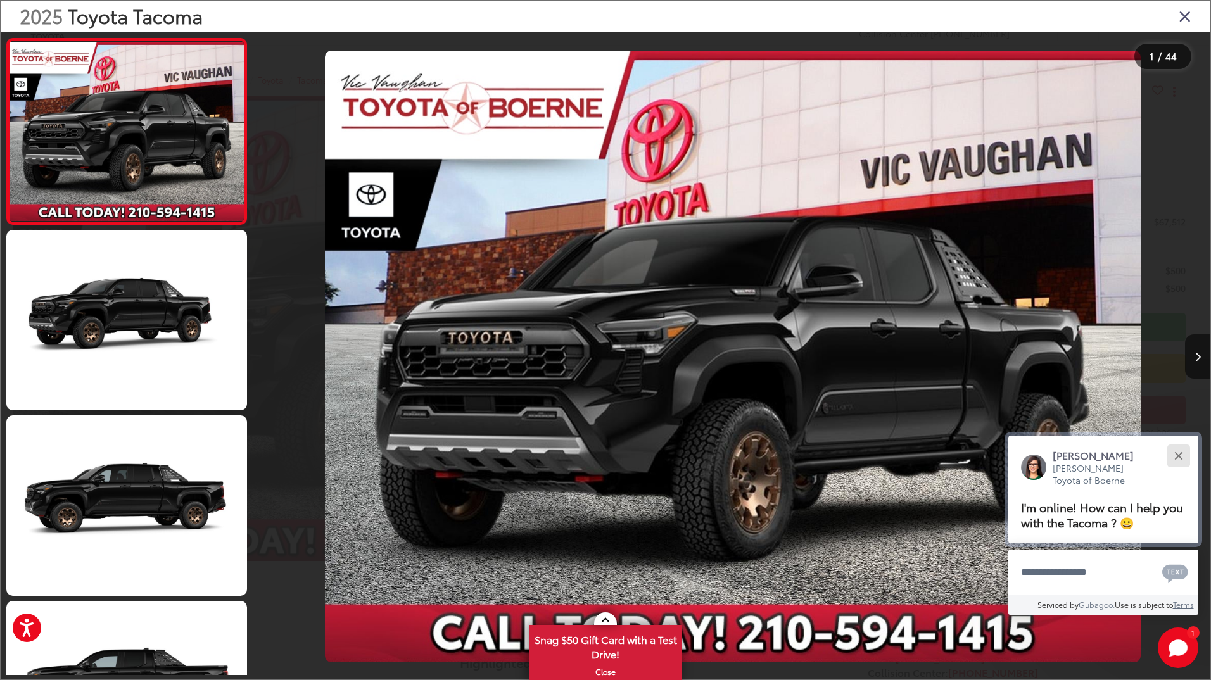
click at [1180, 450] on button "Close" at bounding box center [1178, 455] width 27 height 27
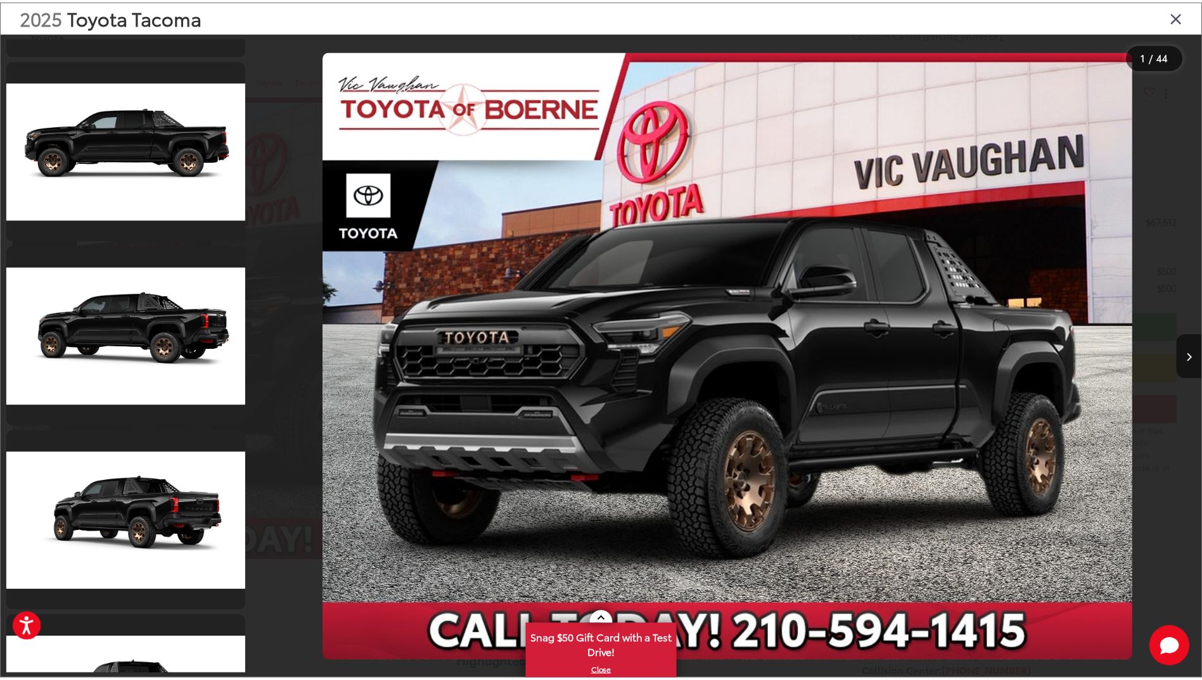
scroll to position [5068, 0]
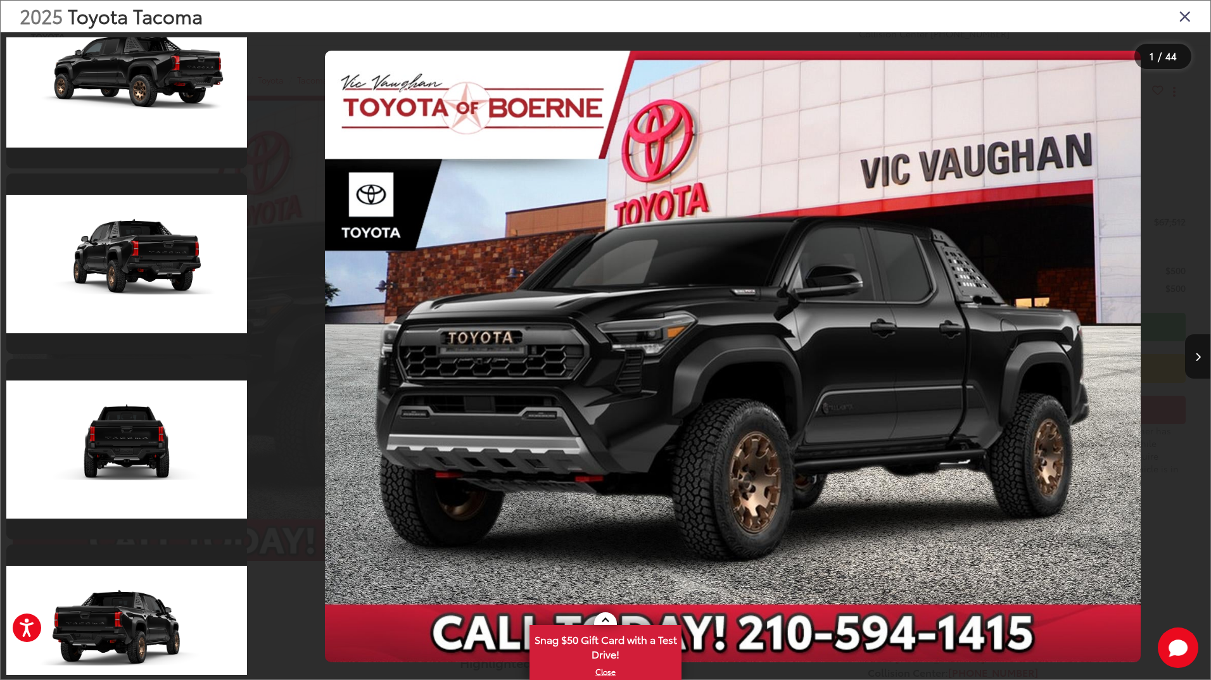
click at [1185, 14] on icon "Close gallery" at bounding box center [1185, 16] width 13 height 16
